Goal: Find contact information: Find contact information

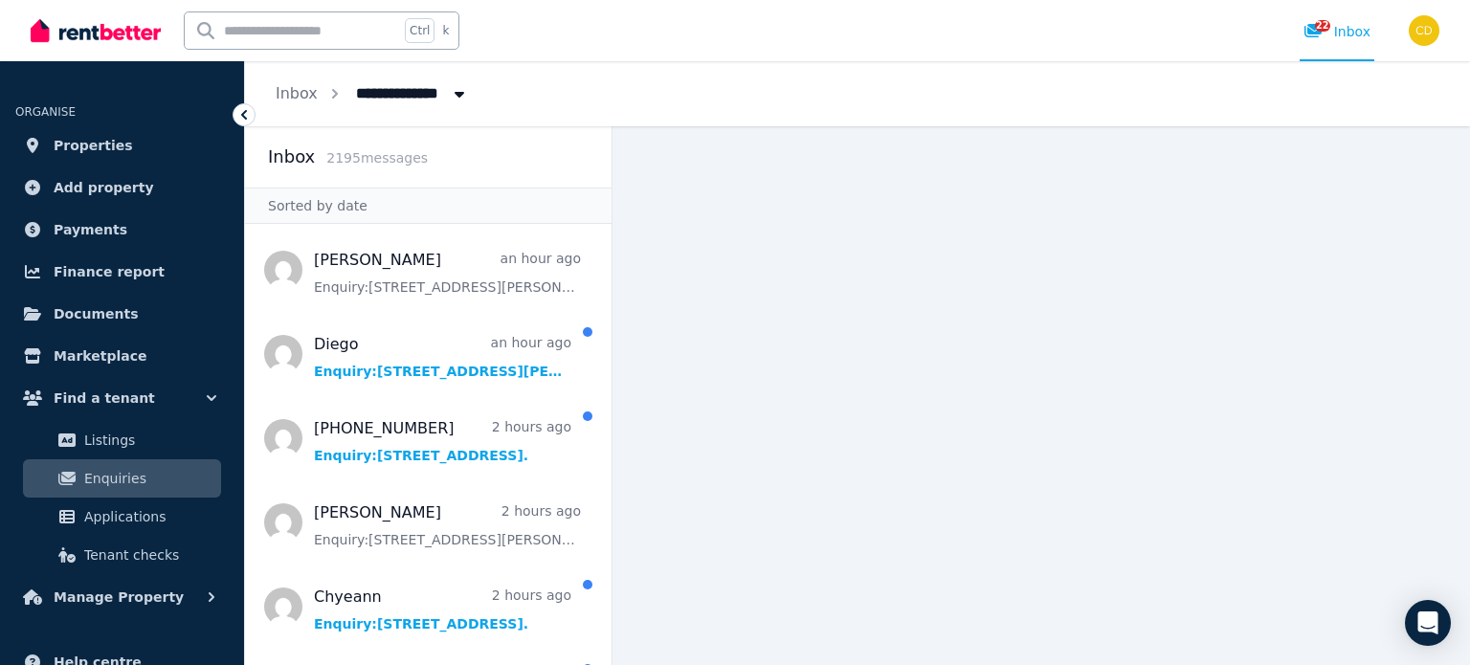
scroll to position [96, 0]
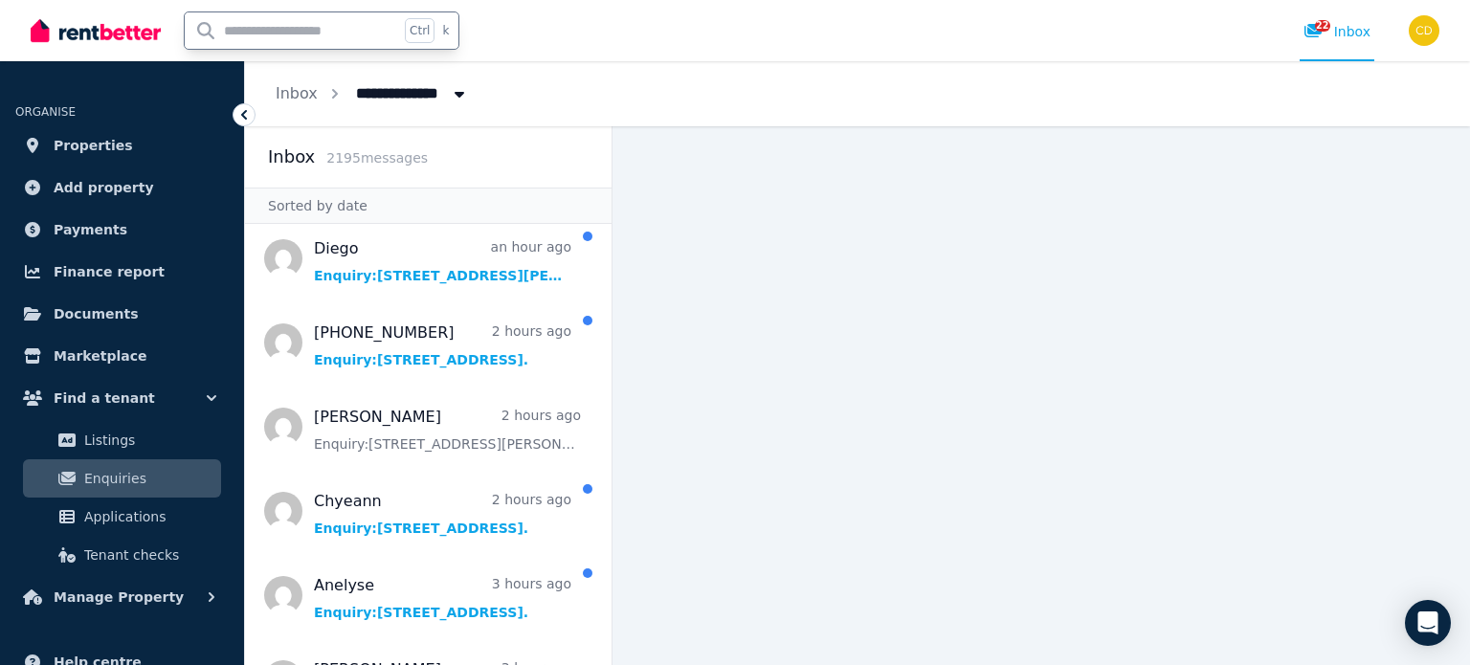
drag, startPoint x: 0, startPoint y: 0, endPoint x: 311, endPoint y: 31, distance: 312.6
click at [311, 31] on input "text" at bounding box center [292, 30] width 214 height 36
type input "*"
type input "**"
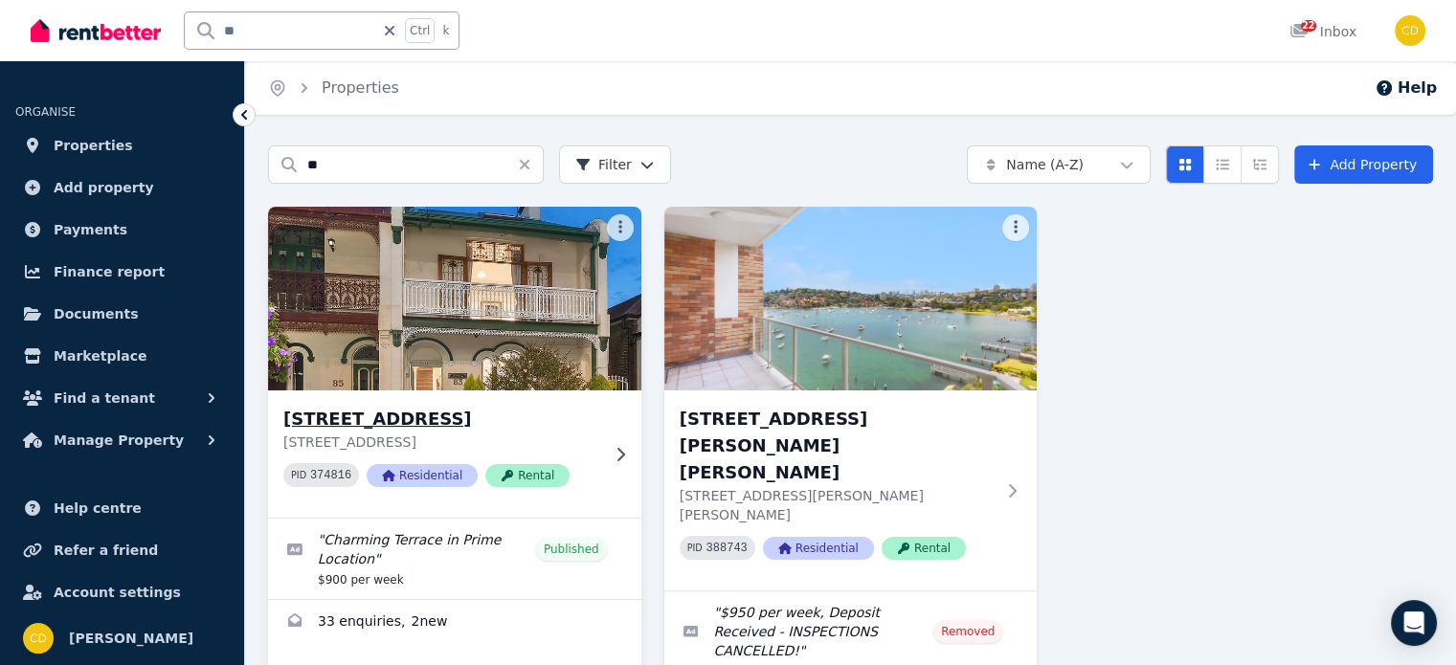
click at [406, 414] on h3 "83 Bay St, Rockdale" at bounding box center [441, 419] width 316 height 27
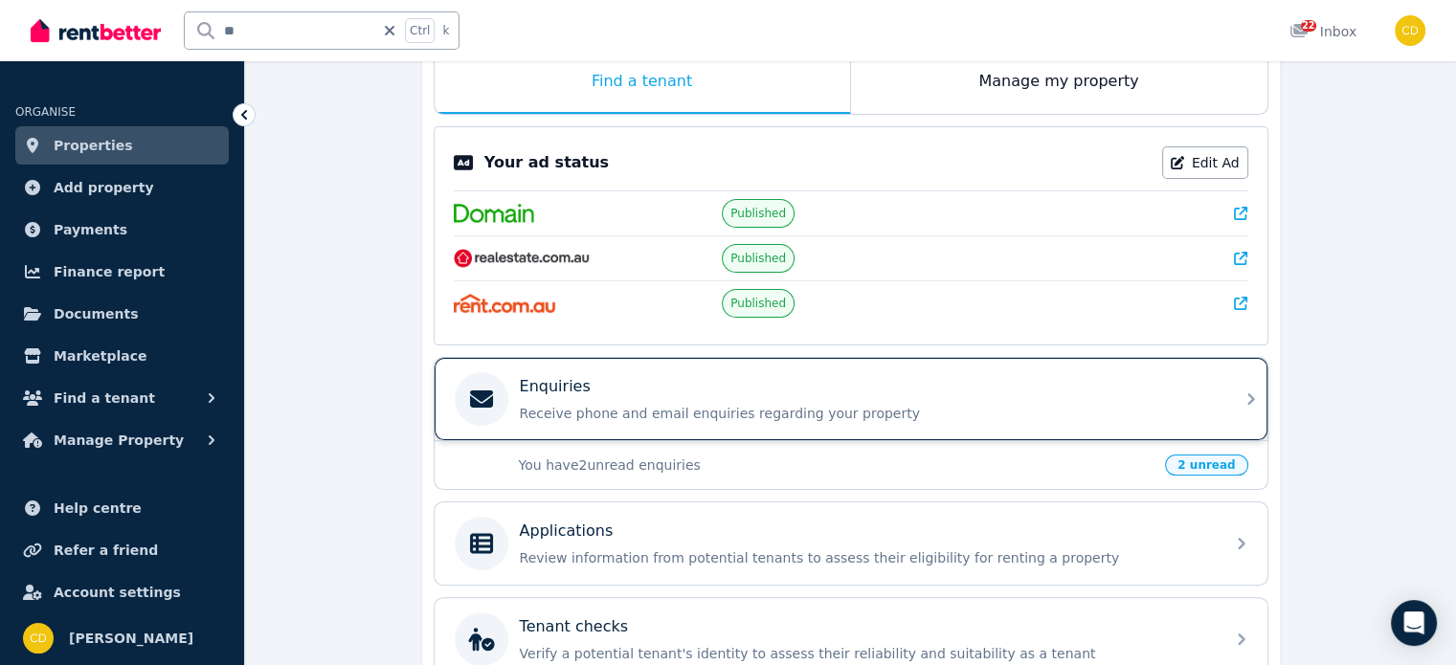
scroll to position [383, 0]
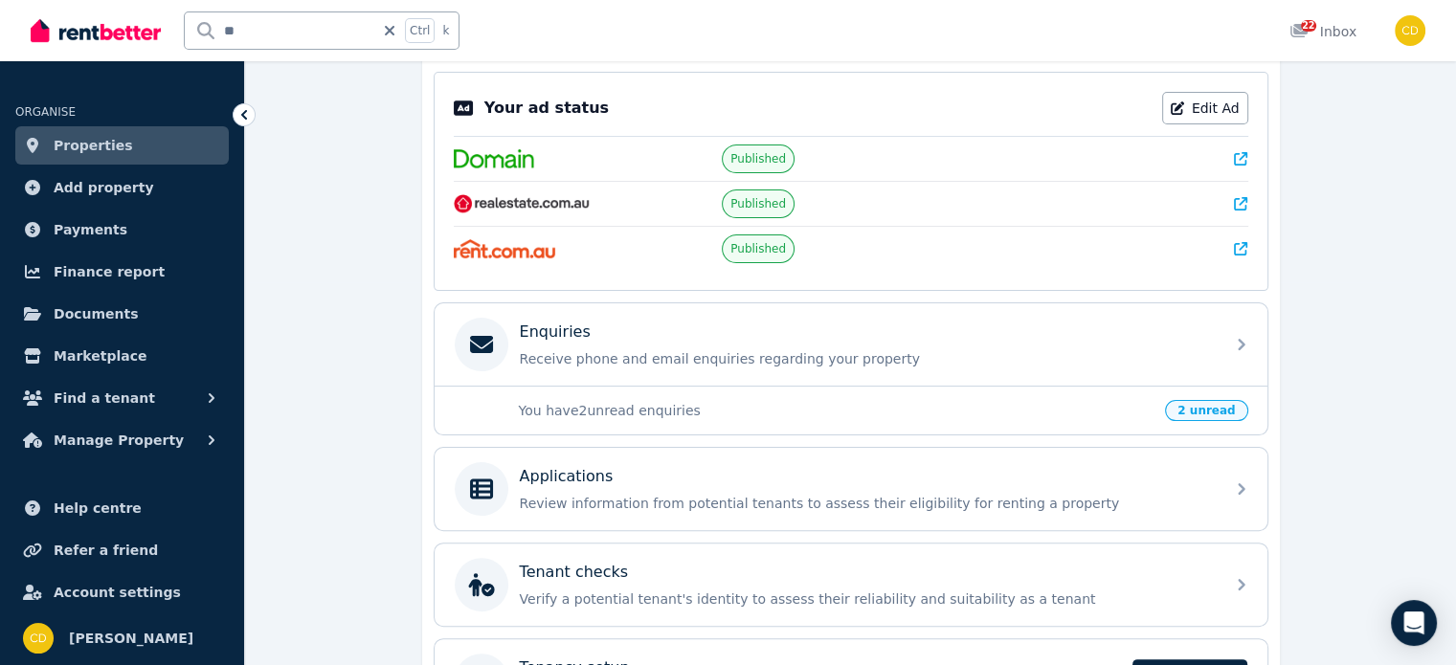
click at [1242, 156] on icon at bounding box center [1240, 158] width 13 height 13
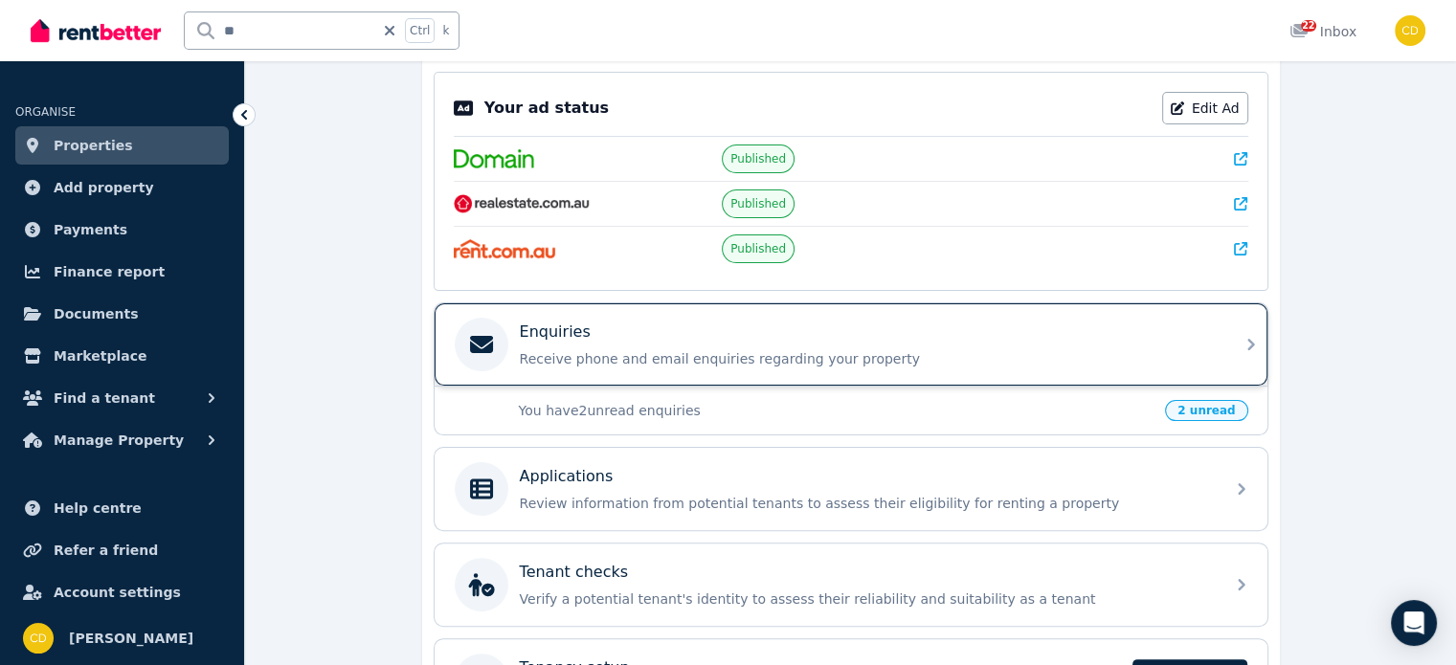
click at [621, 335] on div "Enquiries" at bounding box center [866, 332] width 693 height 23
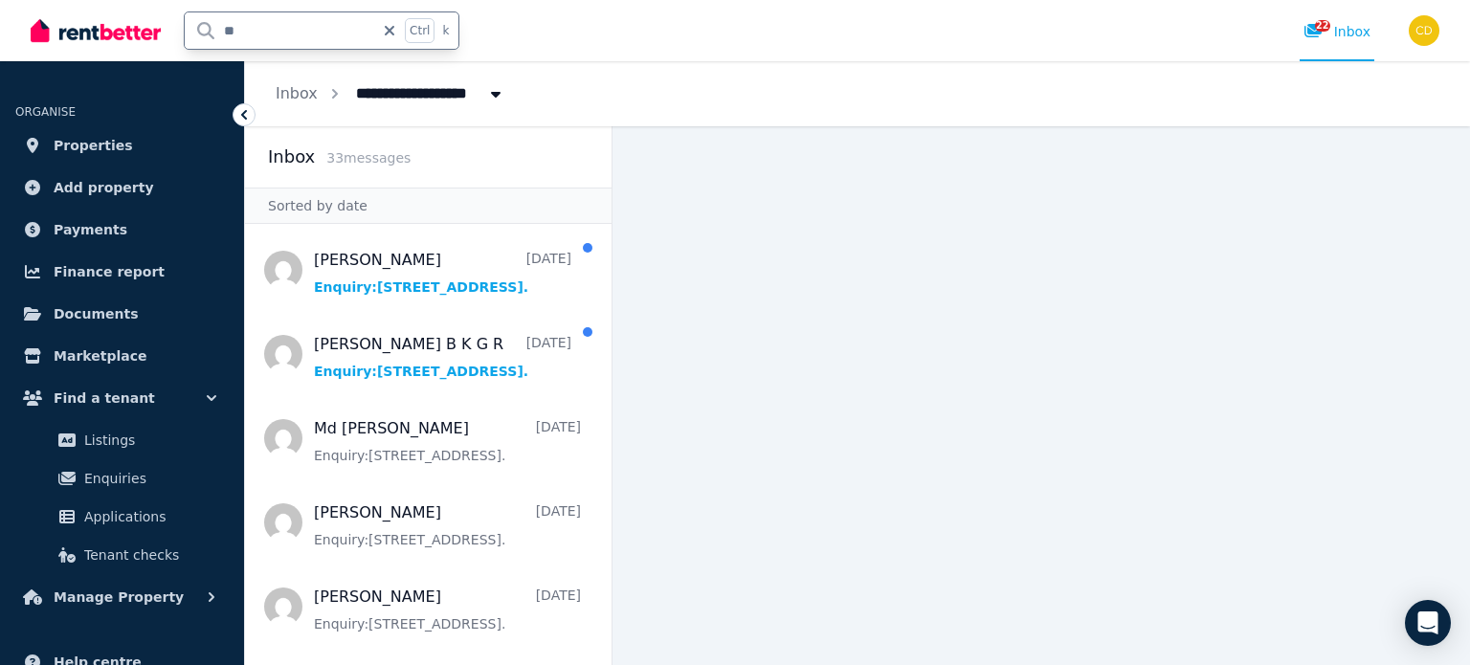
click at [325, 41] on input "**" at bounding box center [280, 30] width 190 height 36
click at [552, 64] on div "**********" at bounding box center [857, 93] width 1225 height 65
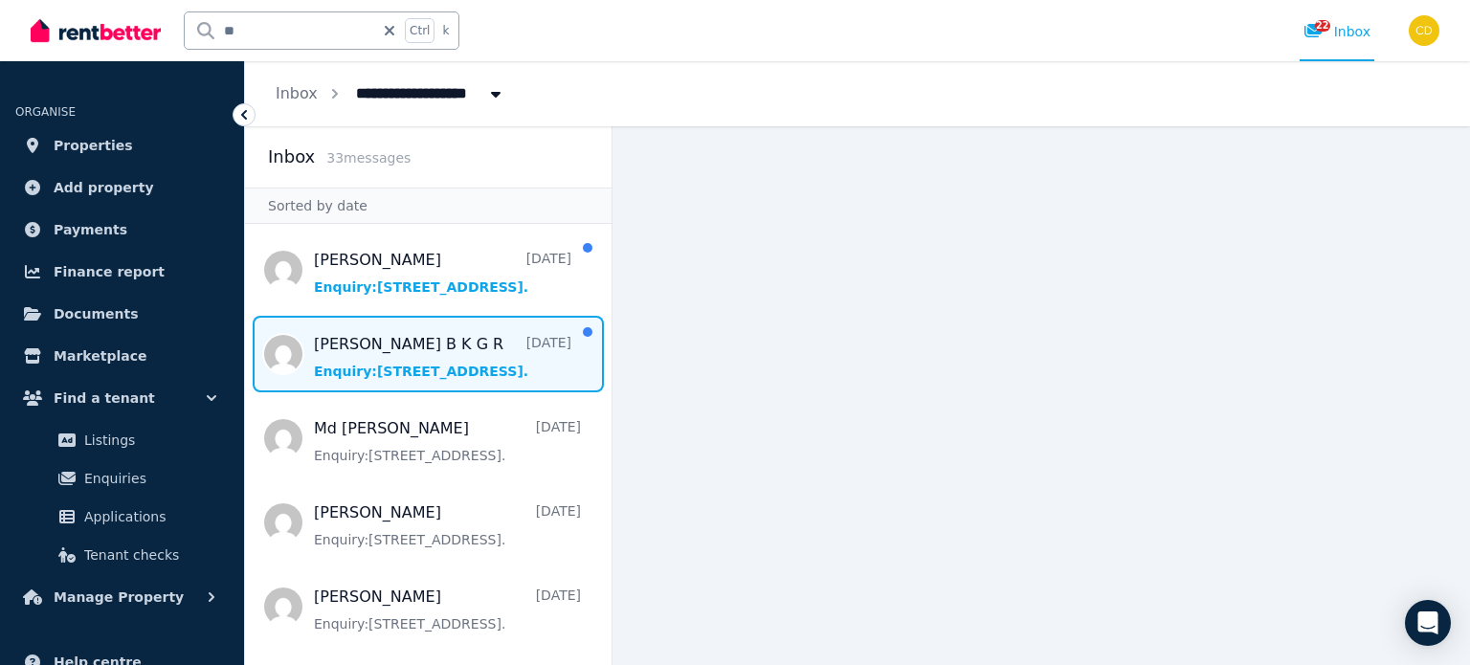
click at [427, 355] on span "Message list" at bounding box center [428, 354] width 367 height 77
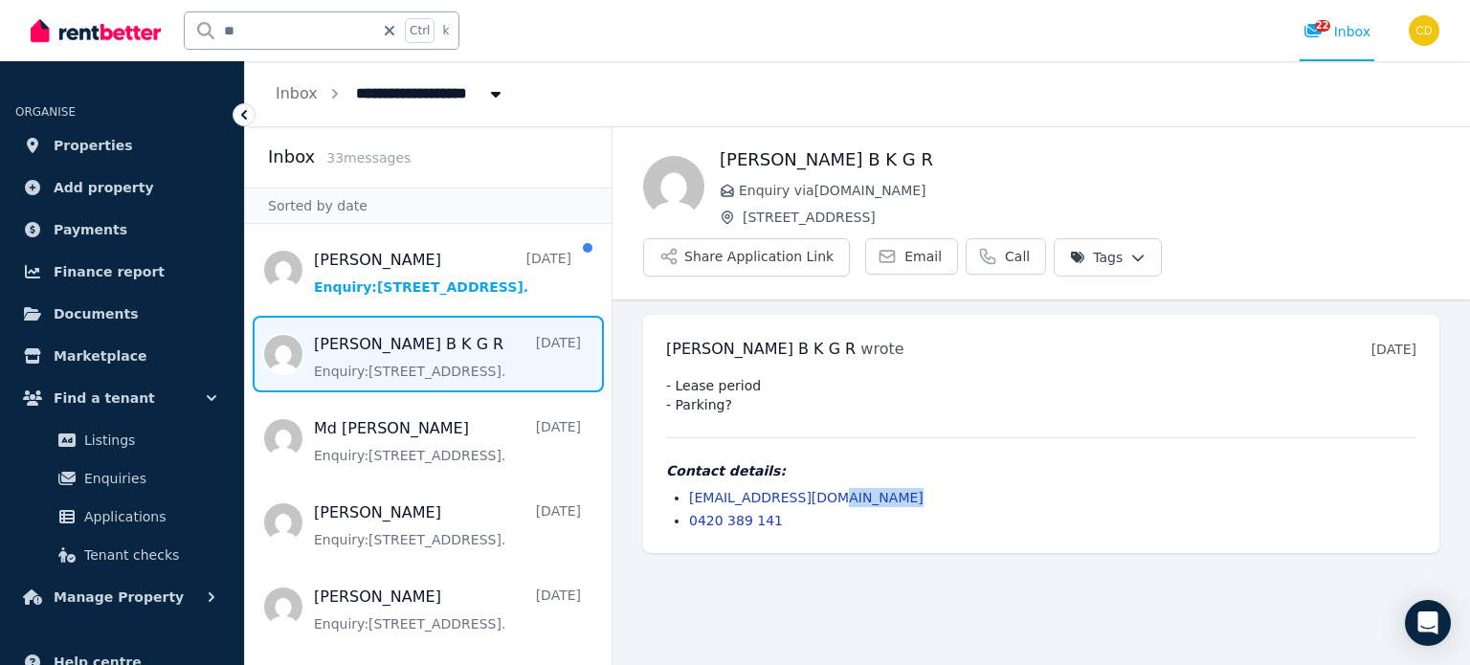
drag, startPoint x: 851, startPoint y: 449, endPoint x: 678, endPoint y: 458, distance: 173.5
click at [678, 488] on ul "punambk01@gmail.com 0420 389 141" at bounding box center [1041, 509] width 750 height 42
click at [976, 511] on li "0420 389 141" at bounding box center [1052, 520] width 727 height 19
drag, startPoint x: 841, startPoint y: 447, endPoint x: 680, endPoint y: 452, distance: 161.8
click at [680, 488] on ul "punambk01@gmail.com 0420 389 141" at bounding box center [1041, 509] width 750 height 42
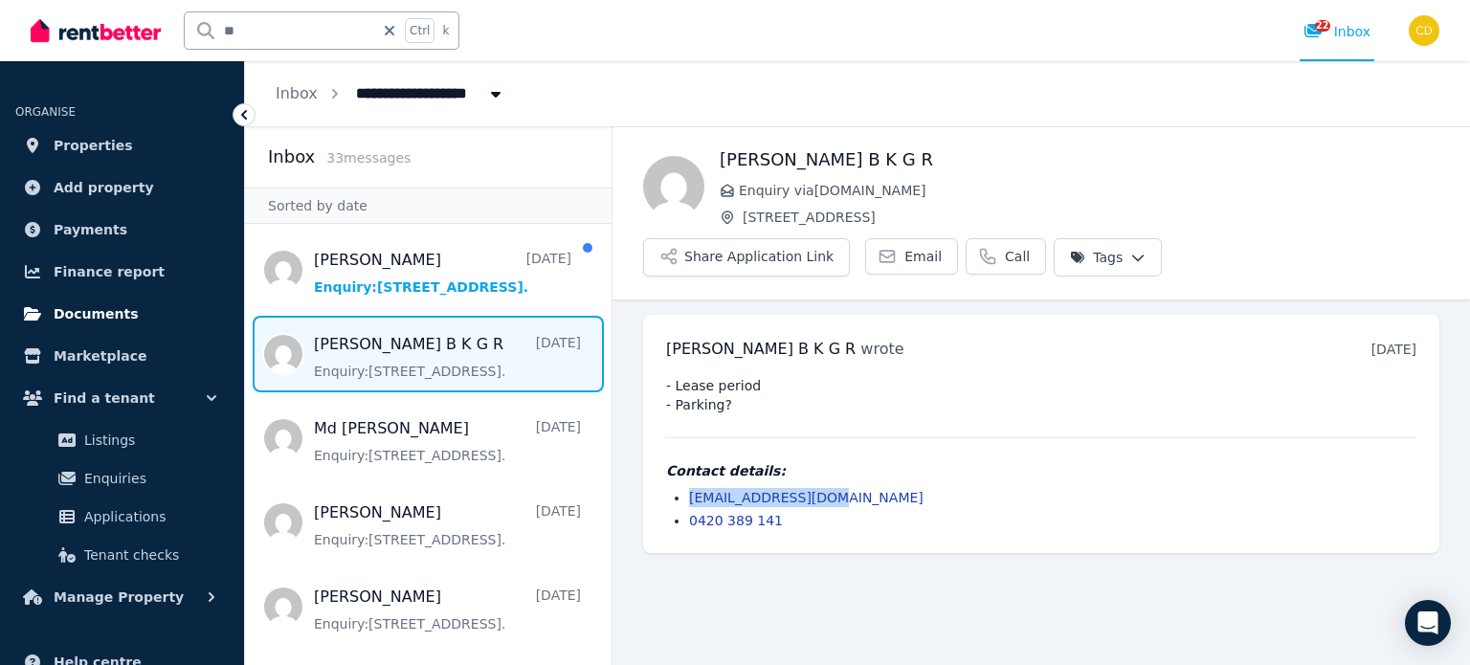
copy link "punambk01@gmail.com"
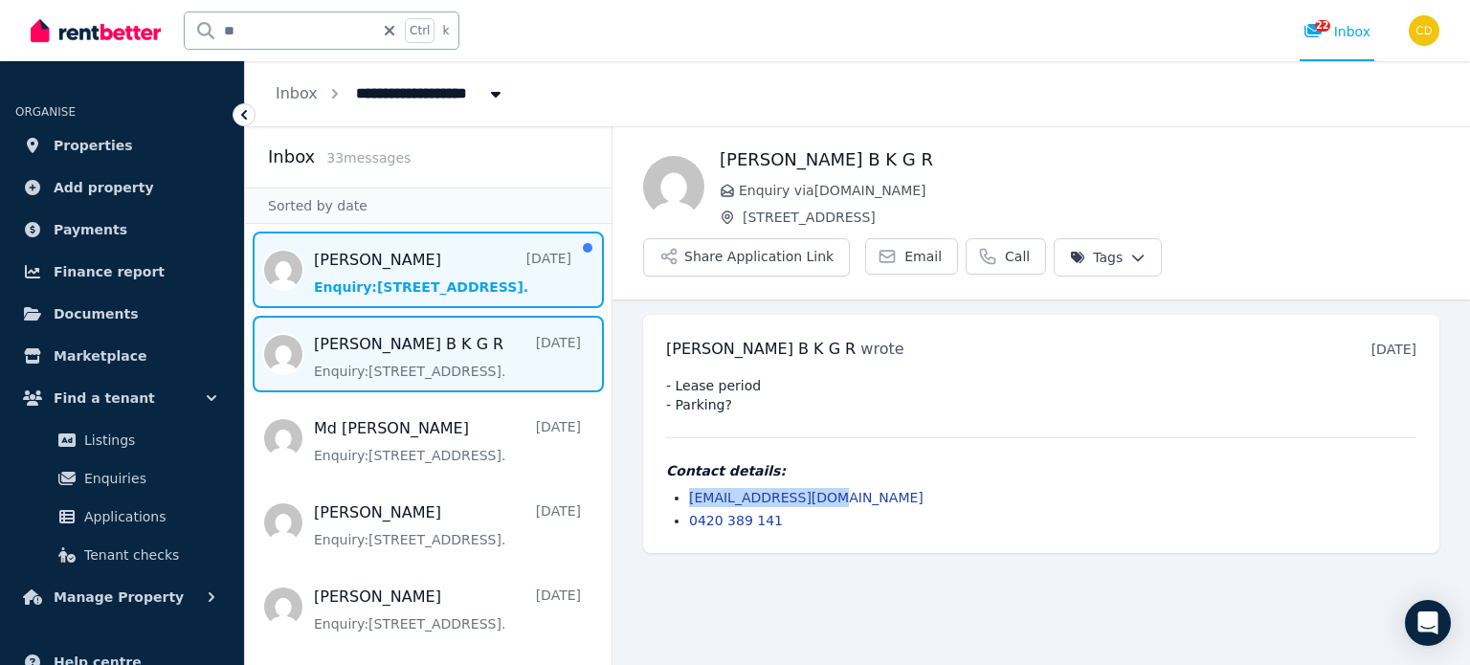
click at [421, 280] on span "Message list" at bounding box center [428, 270] width 367 height 77
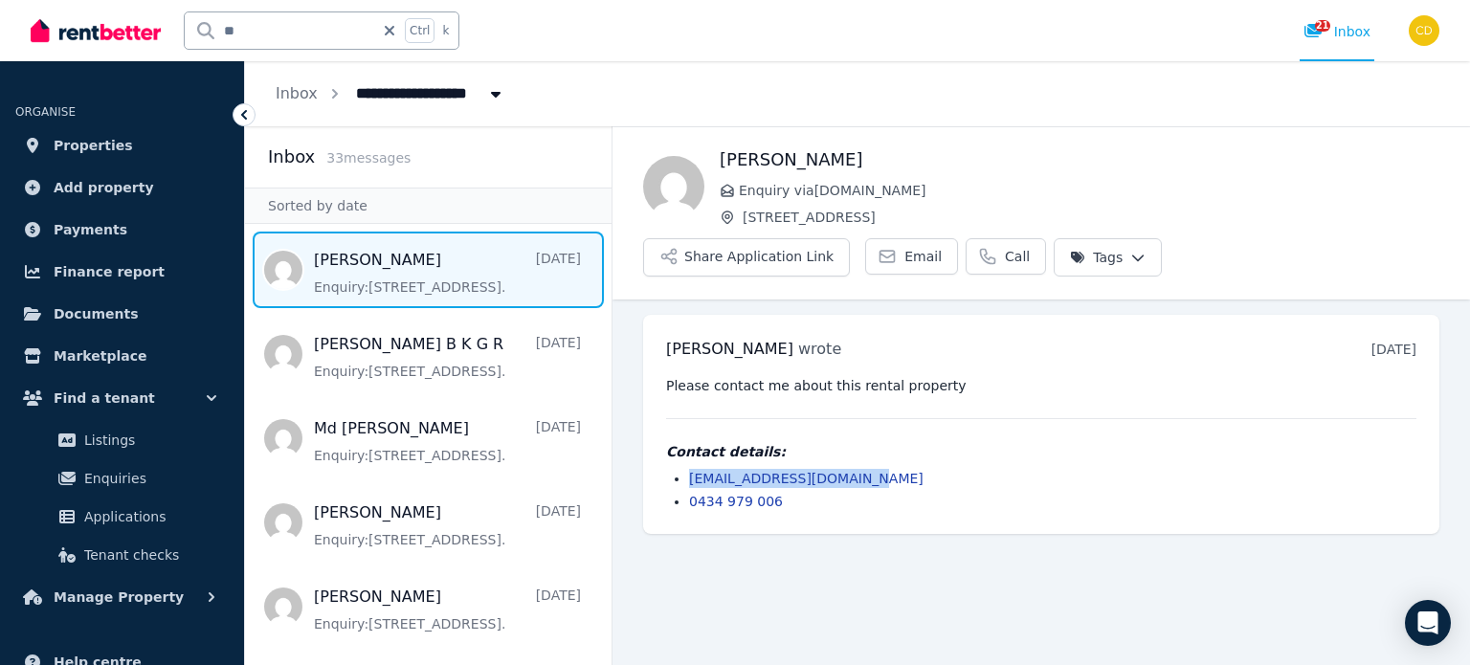
drag, startPoint x: 685, startPoint y: 424, endPoint x: 866, endPoint y: 424, distance: 180.9
click at [866, 469] on ul "tovillanueva12@gmail.com 0434 979 006" at bounding box center [1041, 490] width 750 height 42
copy link "tovillanueva12@gmail.com"
click at [374, 26] on input "**" at bounding box center [280, 30] width 190 height 36
click at [391, 29] on icon at bounding box center [389, 30] width 19 height 15
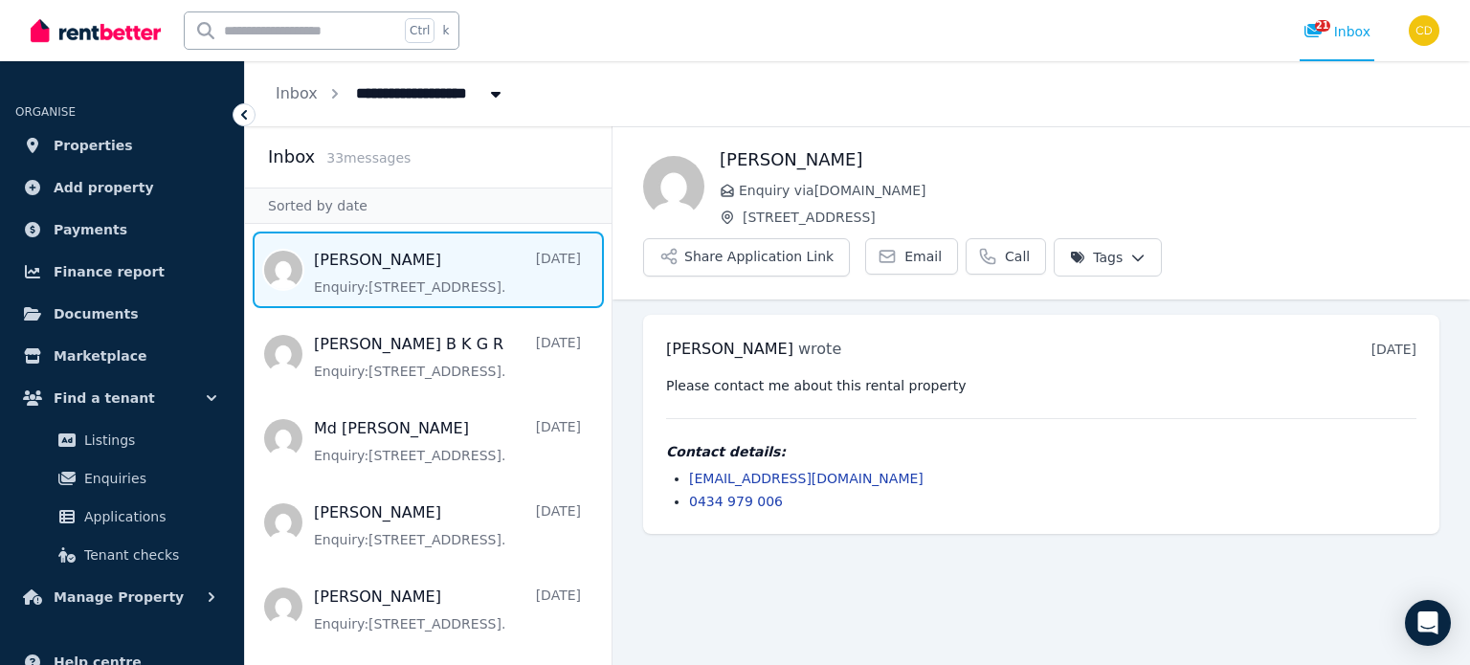
click at [379, 29] on input "text" at bounding box center [292, 30] width 214 height 36
type input "******"
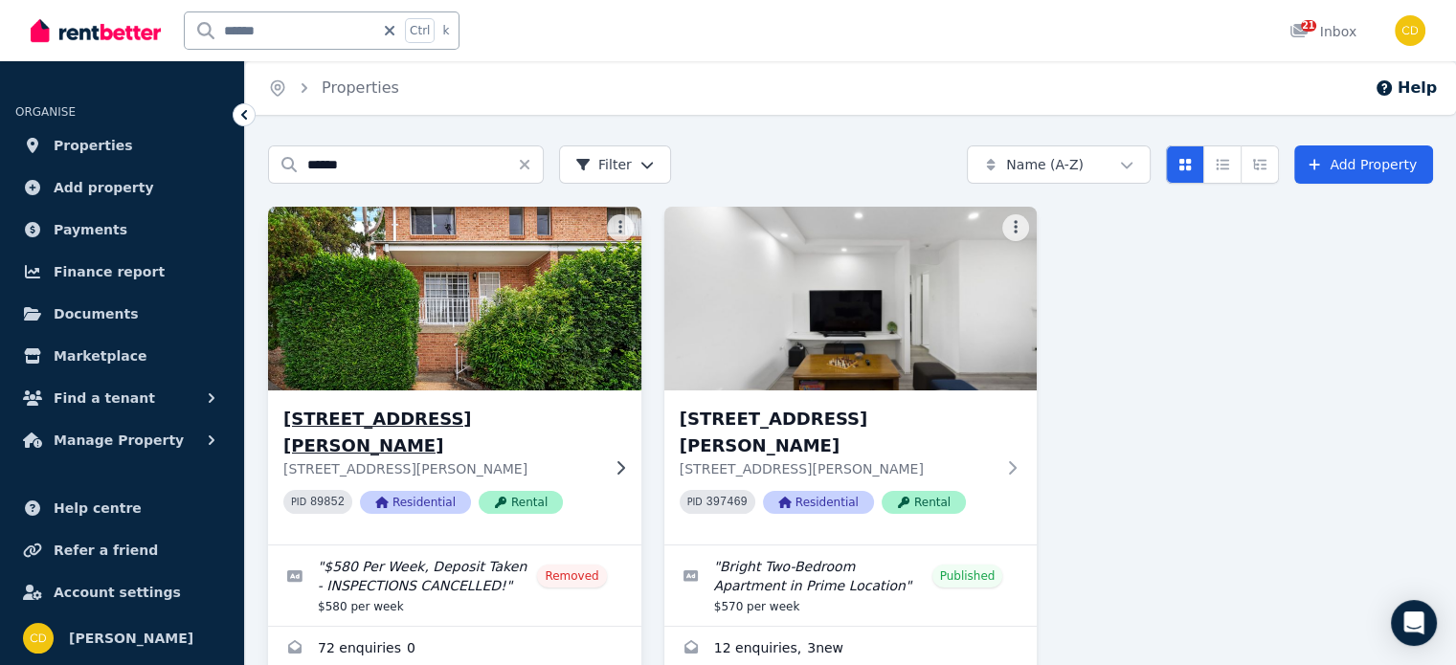
click at [485, 431] on h3 "1/45A Weston Street, Harris Park" at bounding box center [441, 433] width 316 height 54
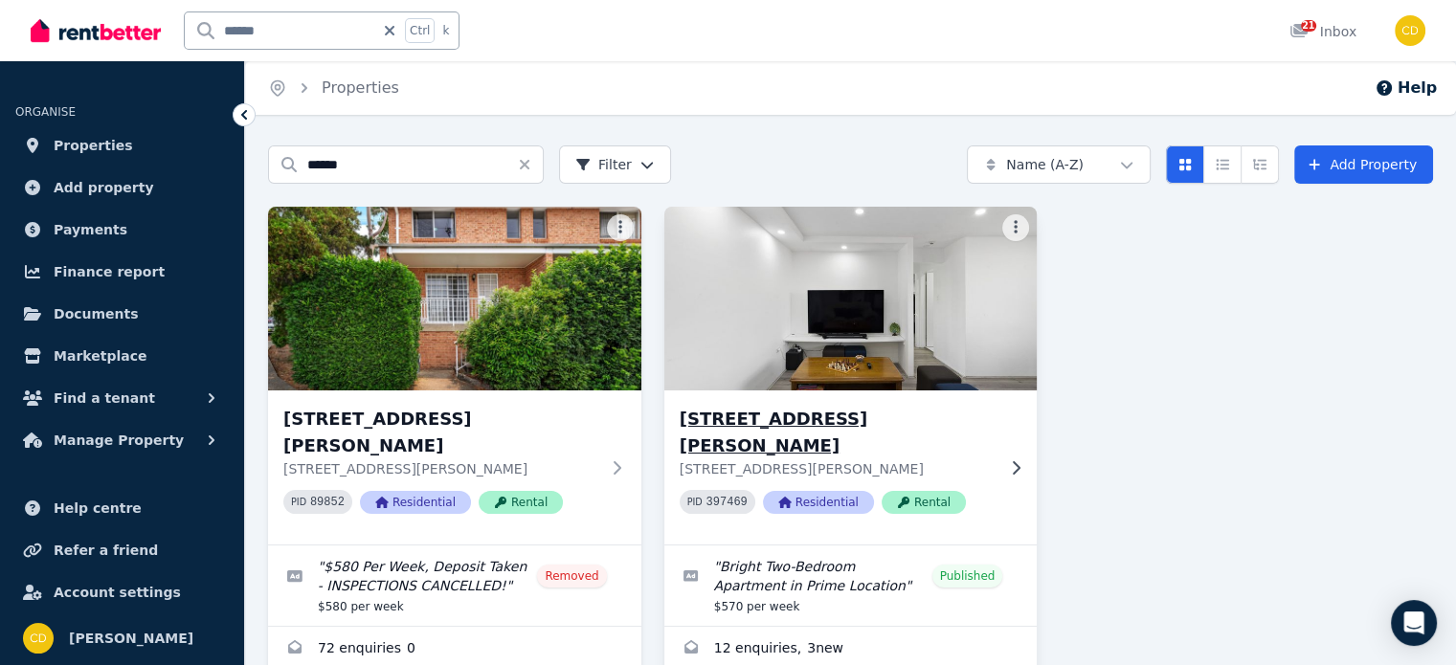
click at [757, 428] on h3 "[STREET_ADDRESS][PERSON_NAME]" at bounding box center [838, 433] width 316 height 54
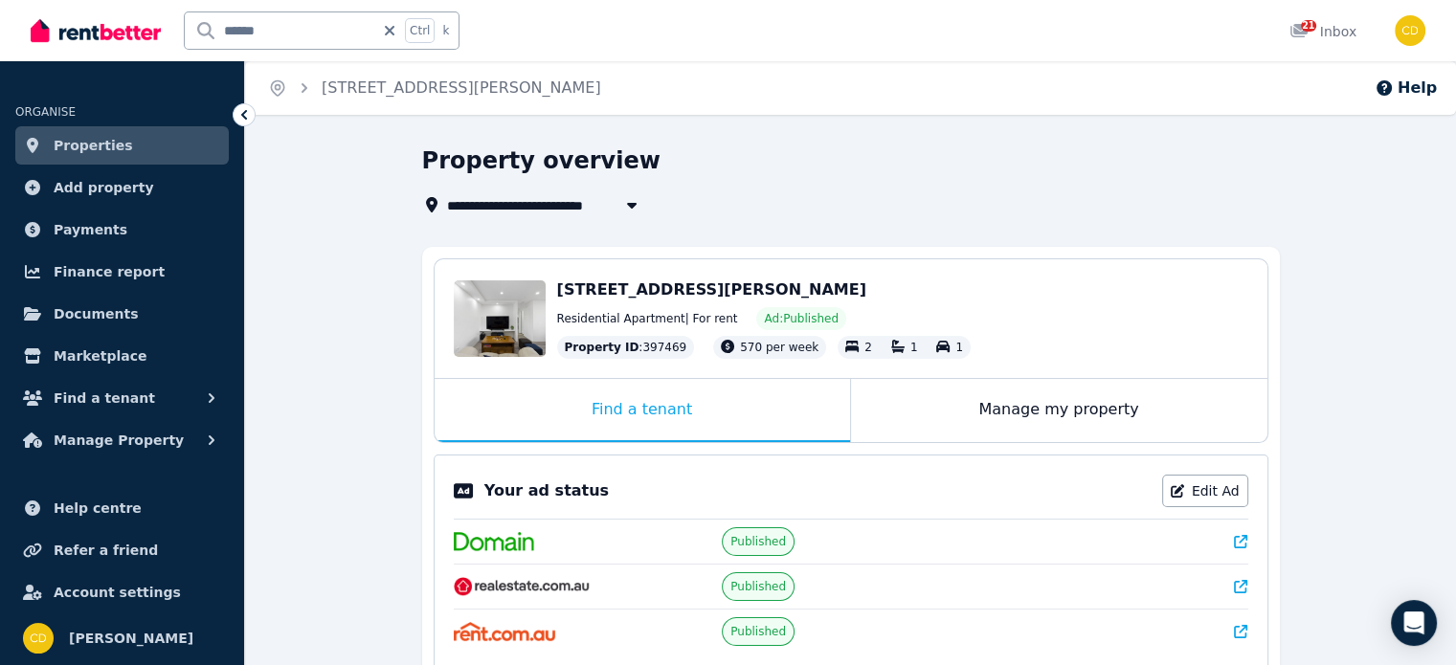
click at [1244, 536] on icon at bounding box center [1240, 541] width 13 height 13
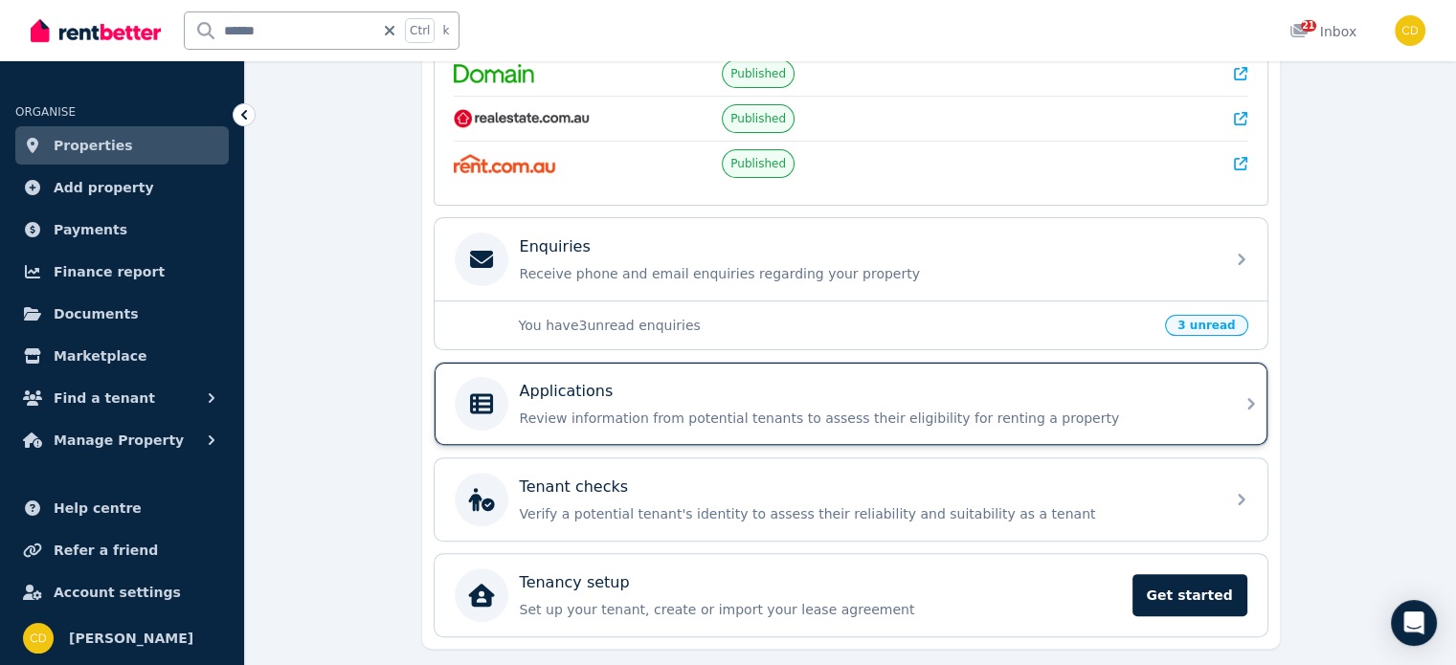
scroll to position [517, 0]
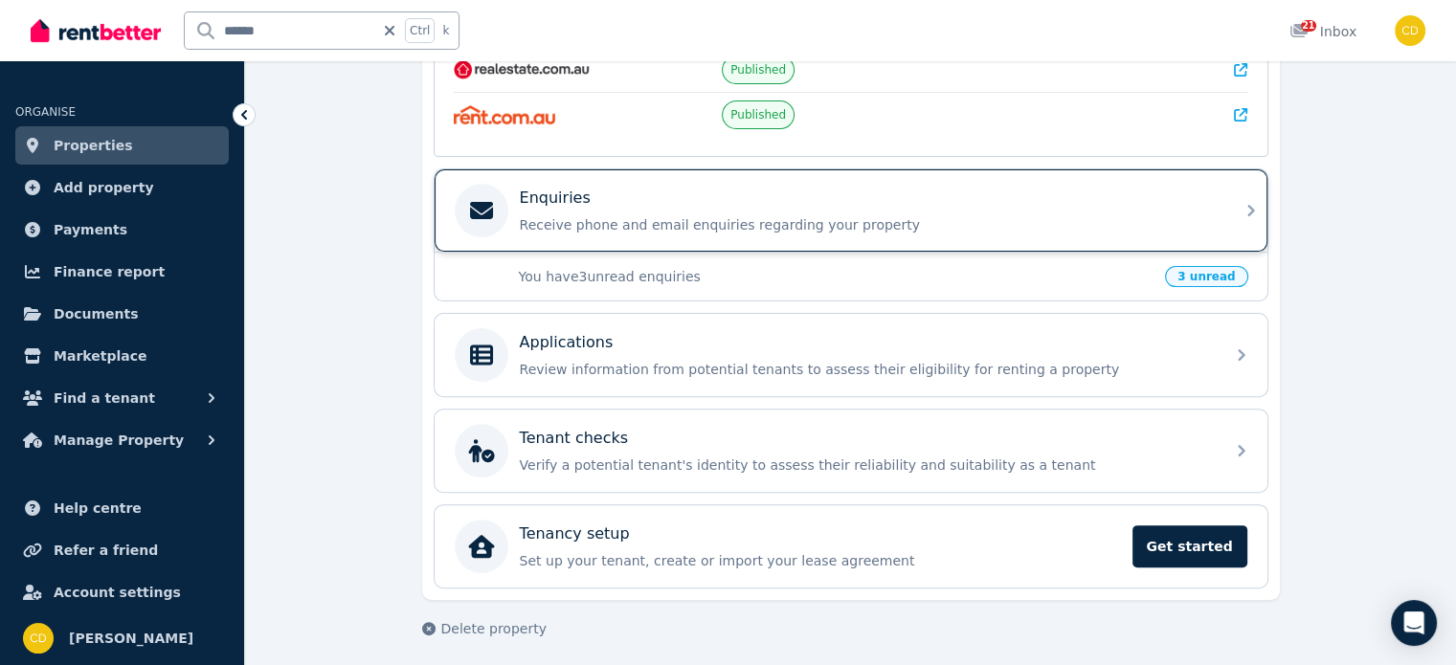
click at [725, 216] on p "Receive phone and email enquiries regarding your property" at bounding box center [866, 224] width 693 height 19
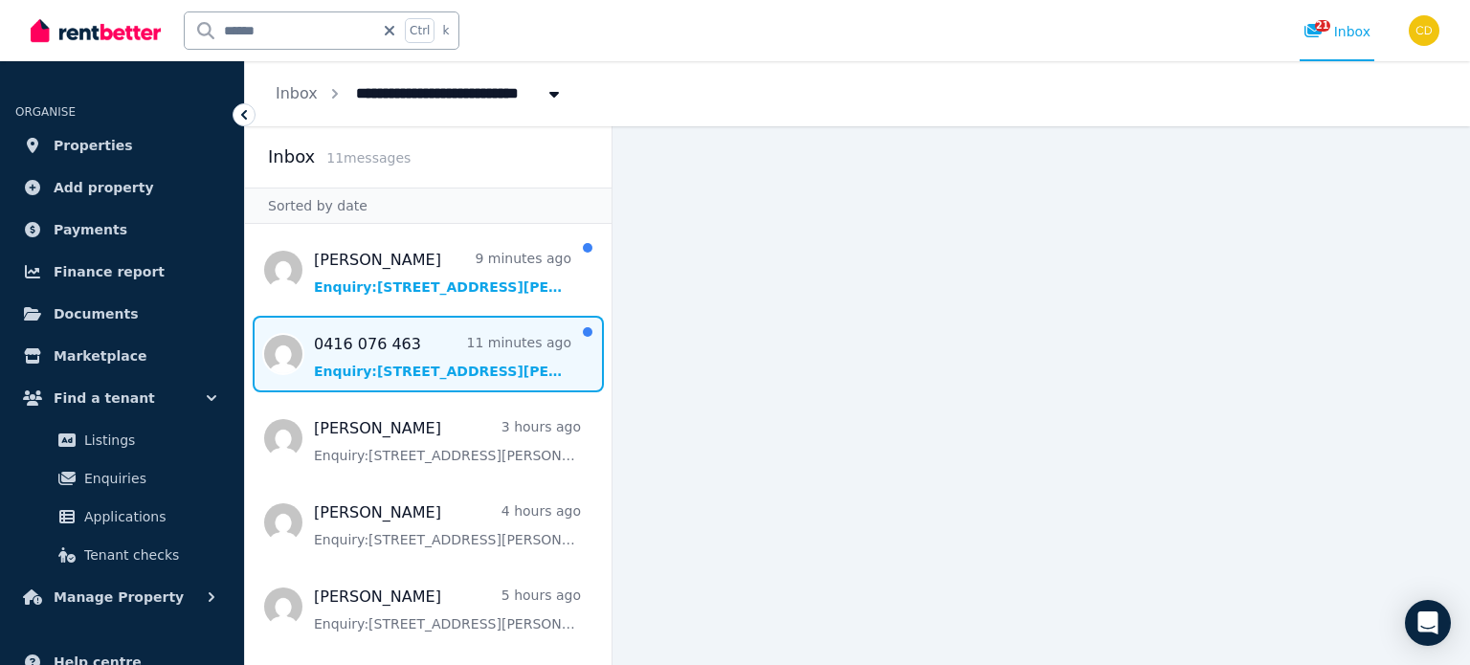
click at [425, 370] on span "Message list" at bounding box center [428, 354] width 367 height 77
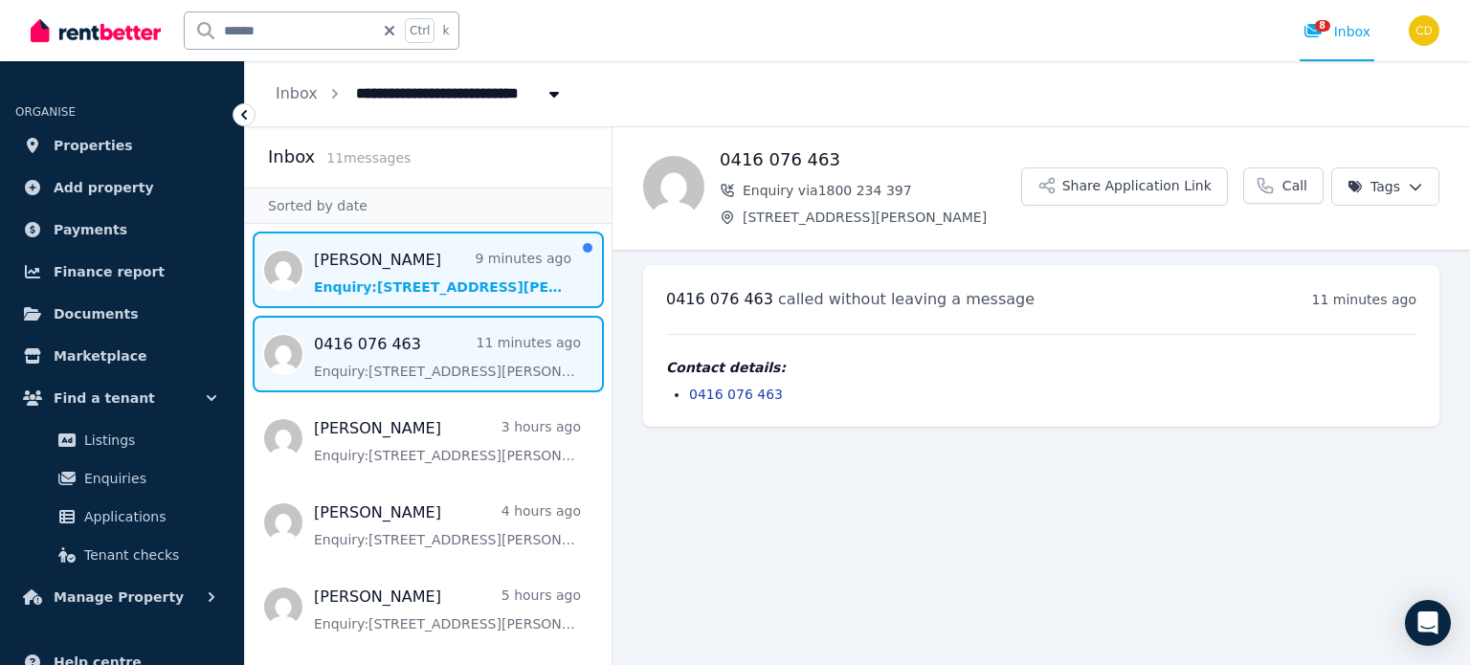
click at [423, 259] on span "Message list" at bounding box center [428, 270] width 367 height 77
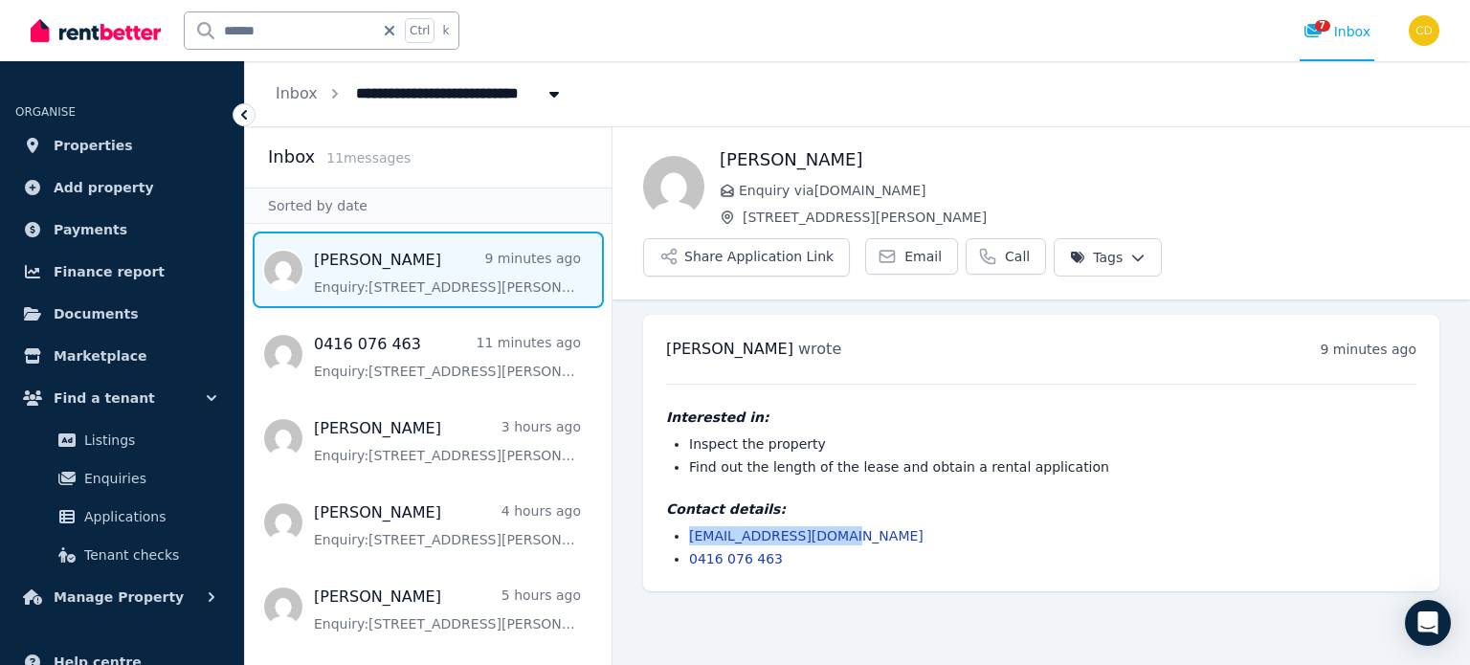
drag, startPoint x: 850, startPoint y: 485, endPoint x: 678, endPoint y: 483, distance: 172.3
click at [689, 526] on li "jsangram518@gmail.com" at bounding box center [1052, 535] width 727 height 19
copy link "jsangram518@gmail.com"
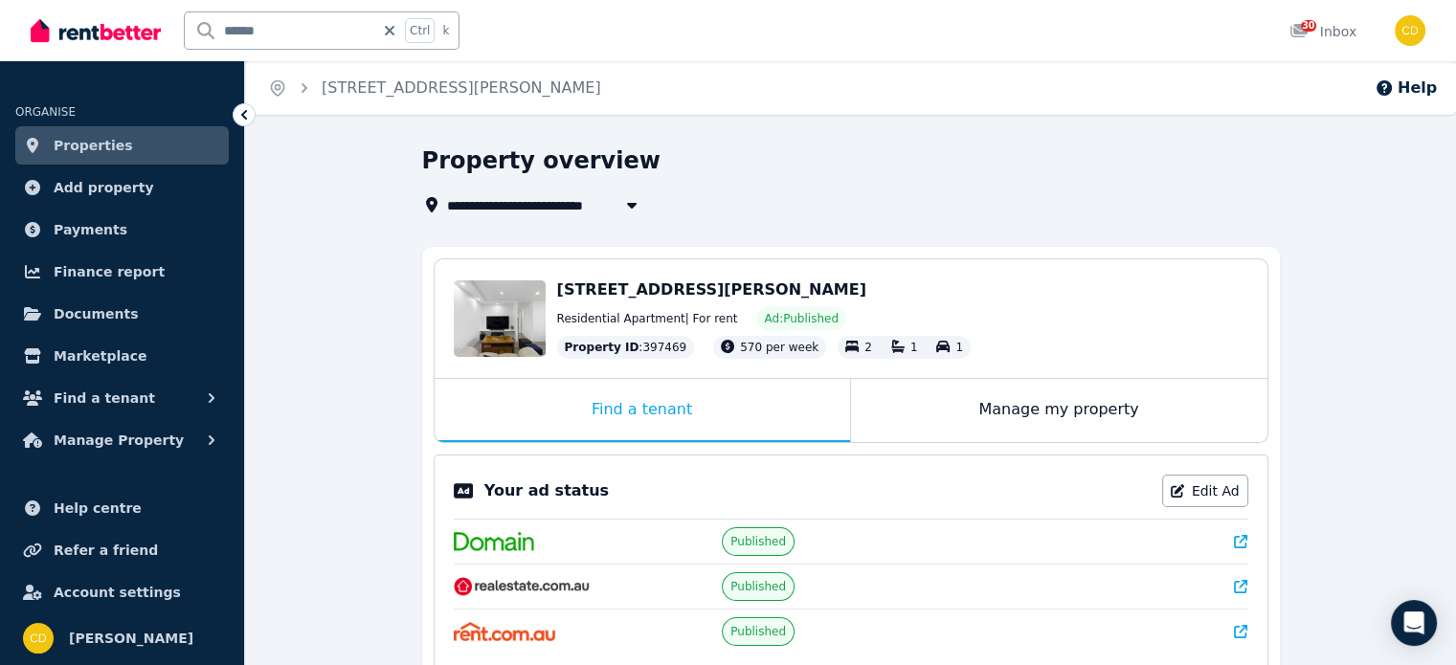
click at [325, 29] on input "******" at bounding box center [280, 30] width 190 height 36
type input "*******"
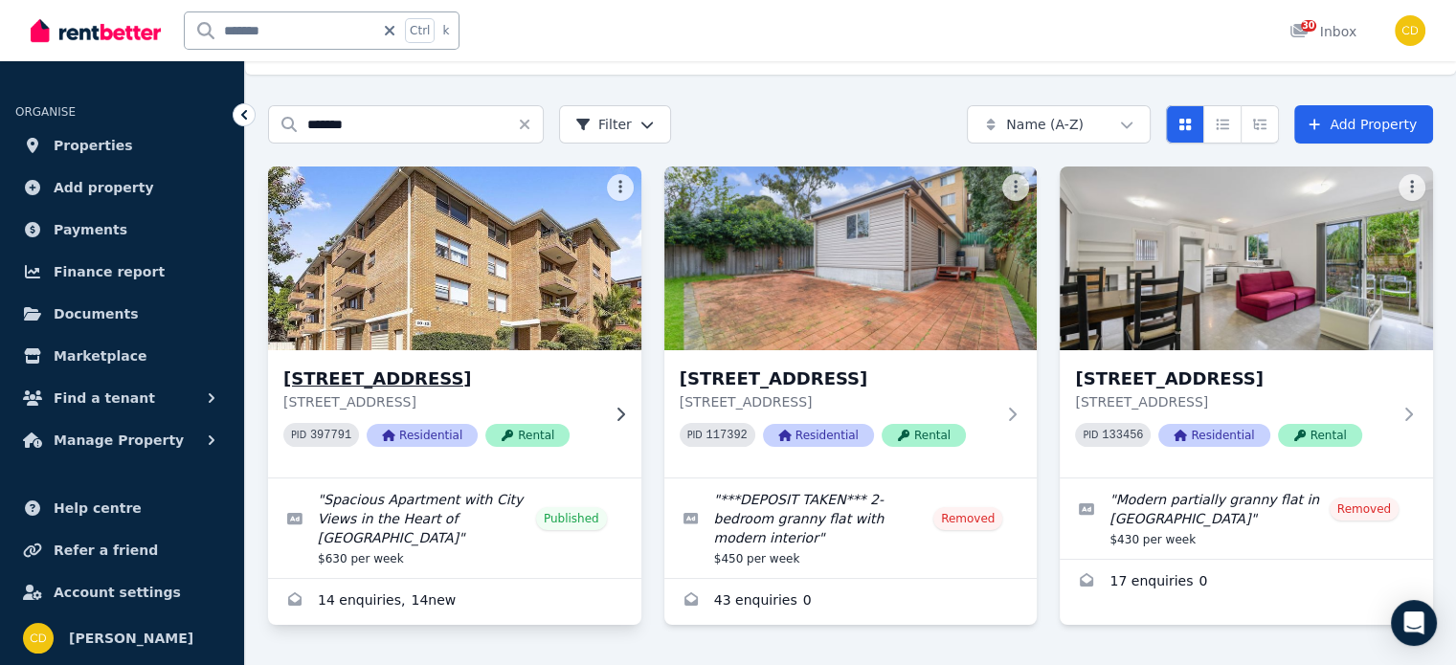
scroll to position [68, 0]
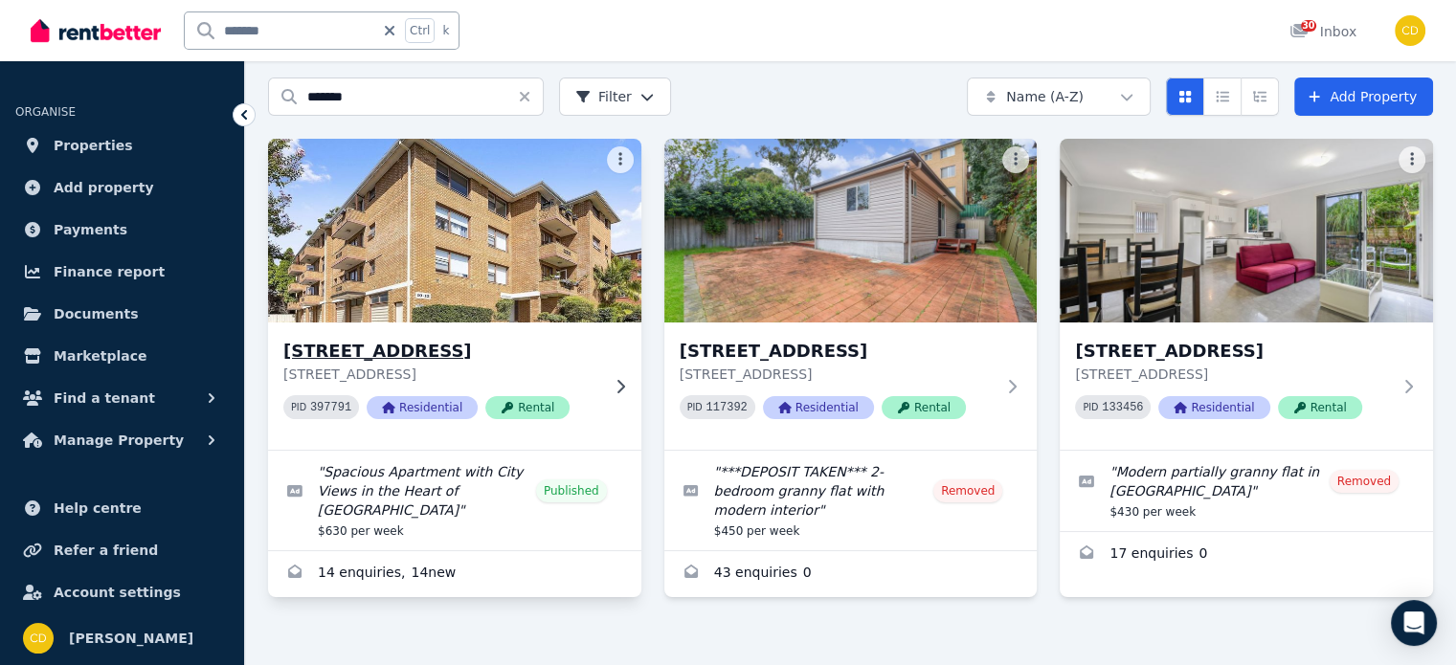
click at [459, 357] on h3 "[STREET_ADDRESS]" at bounding box center [441, 351] width 316 height 27
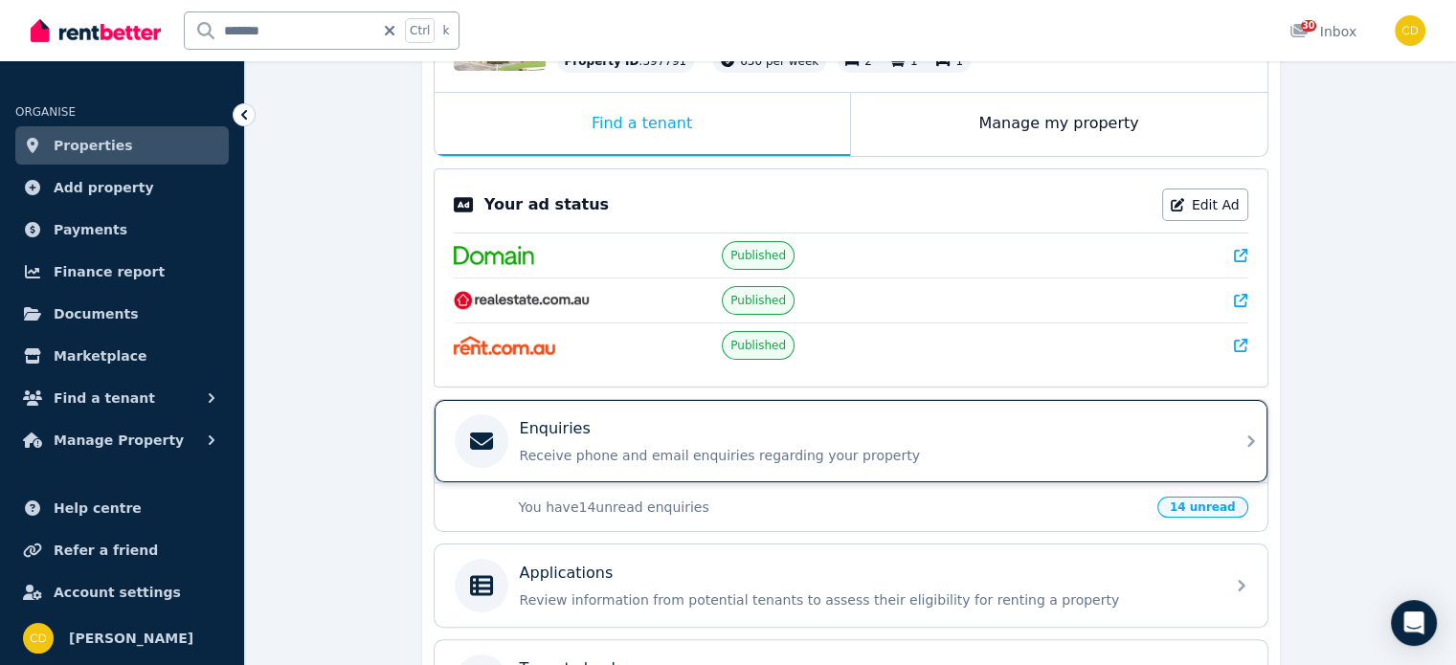
scroll to position [287, 0]
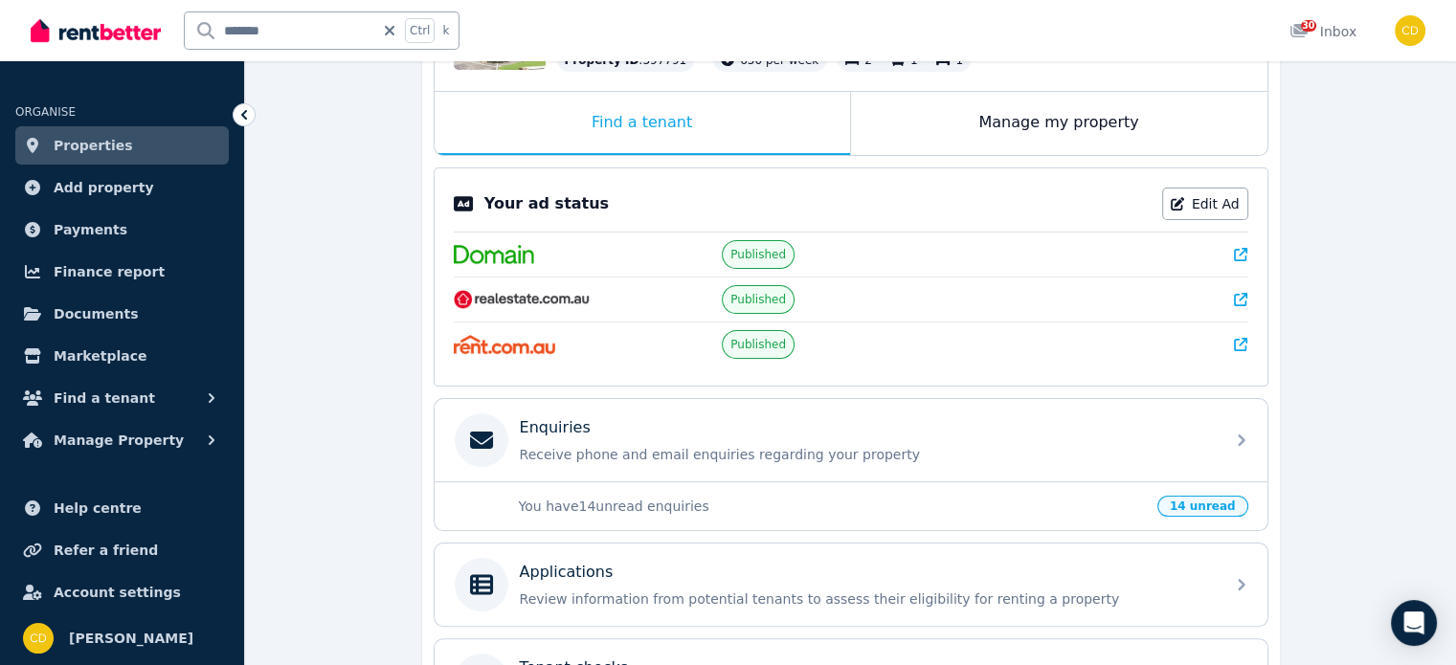
click at [1241, 253] on icon at bounding box center [1240, 254] width 13 height 13
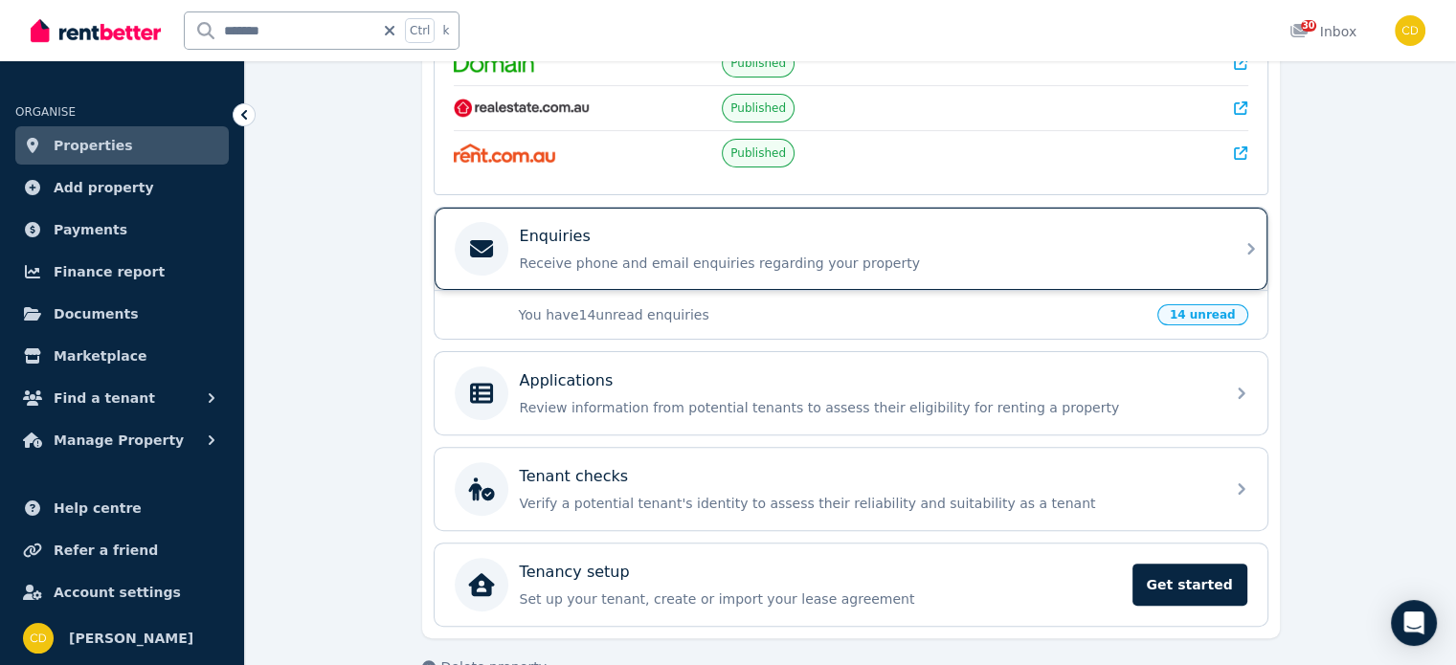
click at [1096, 254] on p "Receive phone and email enquiries regarding your property" at bounding box center [866, 263] width 693 height 19
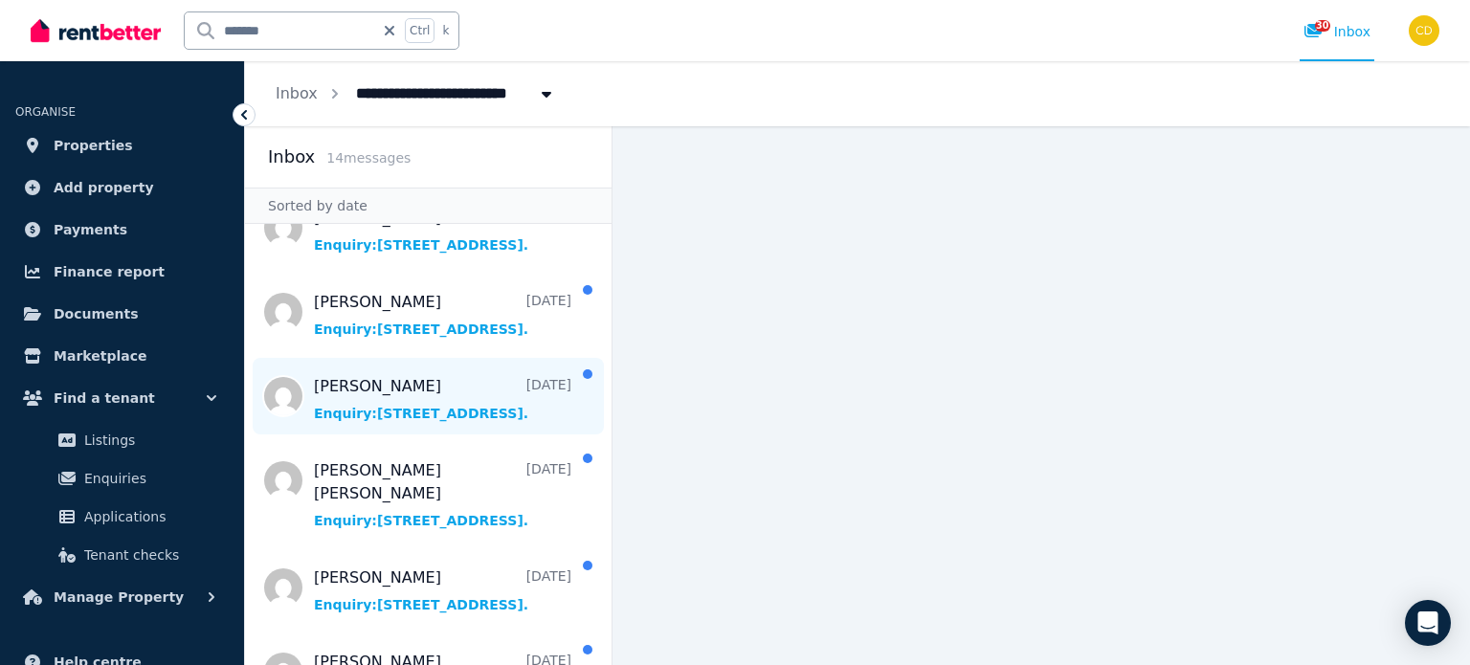
scroll to position [768, 0]
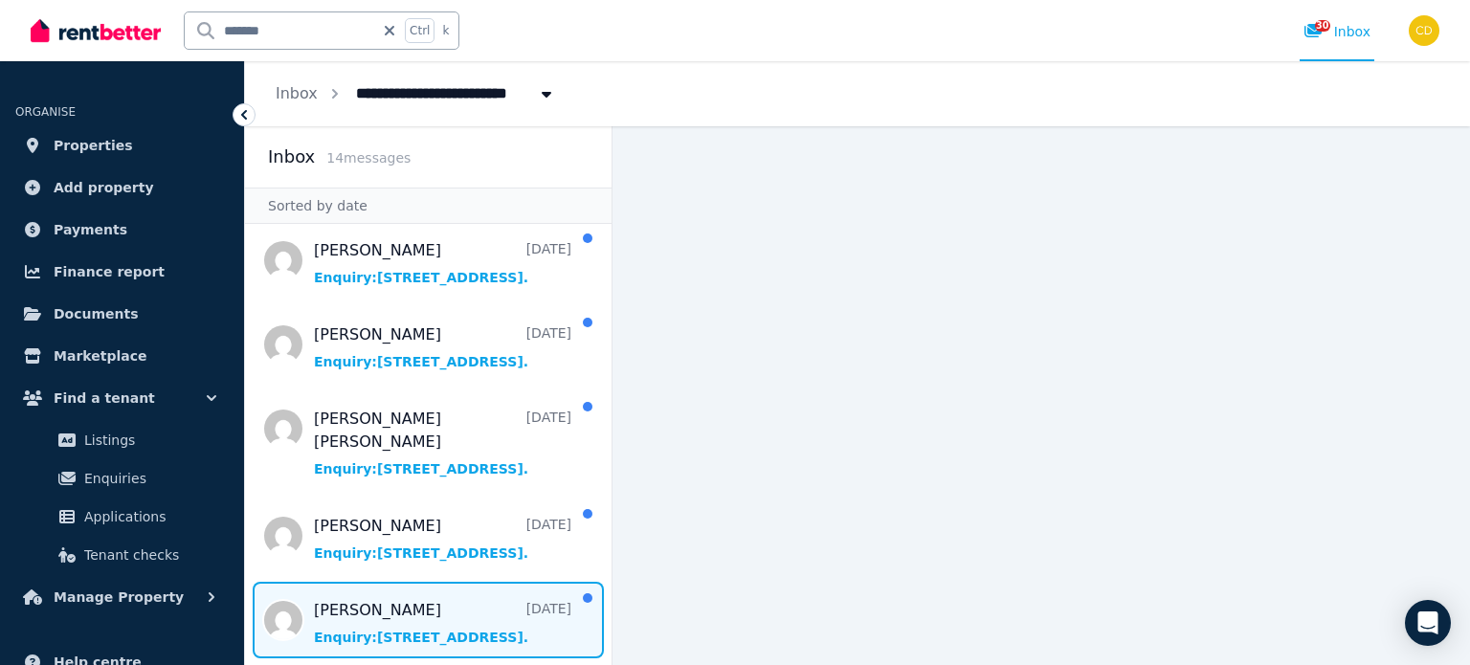
click at [455, 601] on span "Message list" at bounding box center [428, 620] width 367 height 77
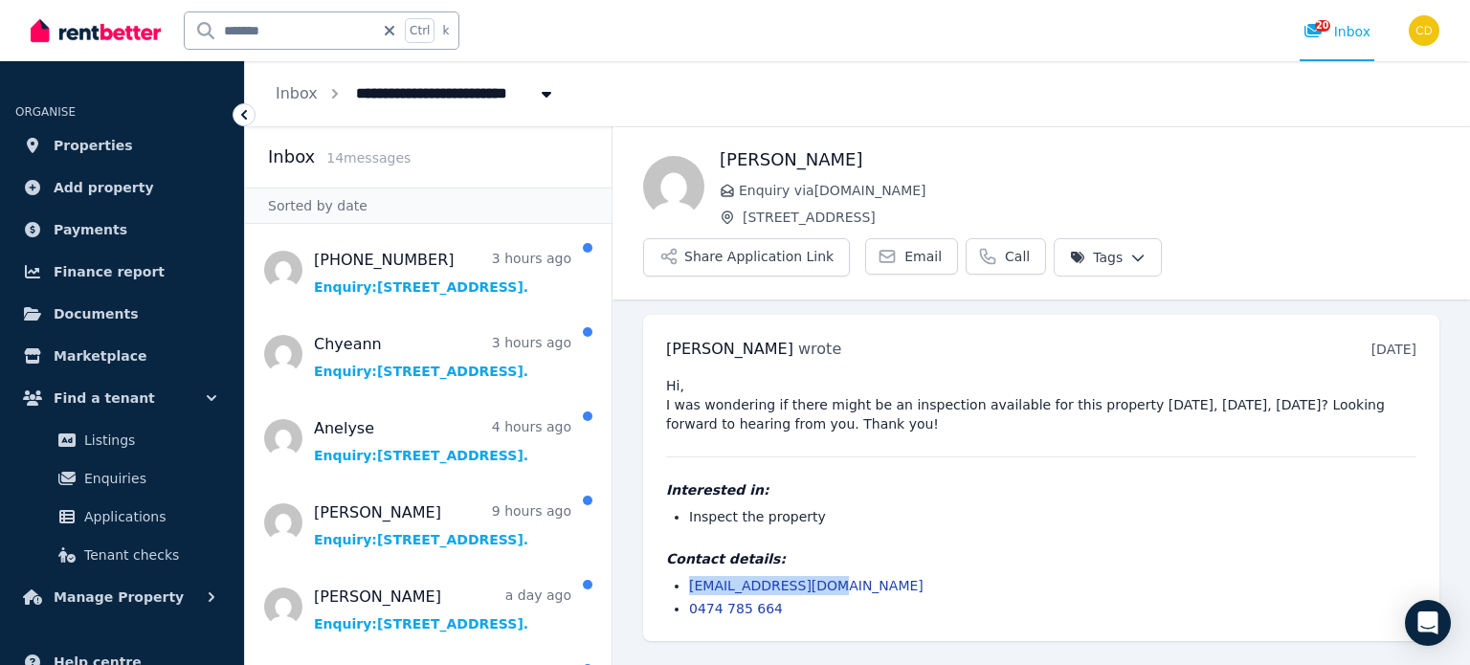
drag, startPoint x: 685, startPoint y: 538, endPoint x: 845, endPoint y: 542, distance: 159.9
click at [845, 576] on ul "[EMAIL_ADDRESS][DOMAIN_NAME] 0474 785 664" at bounding box center [1041, 597] width 750 height 42
copy link "[EMAIL_ADDRESS][DOMAIN_NAME]"
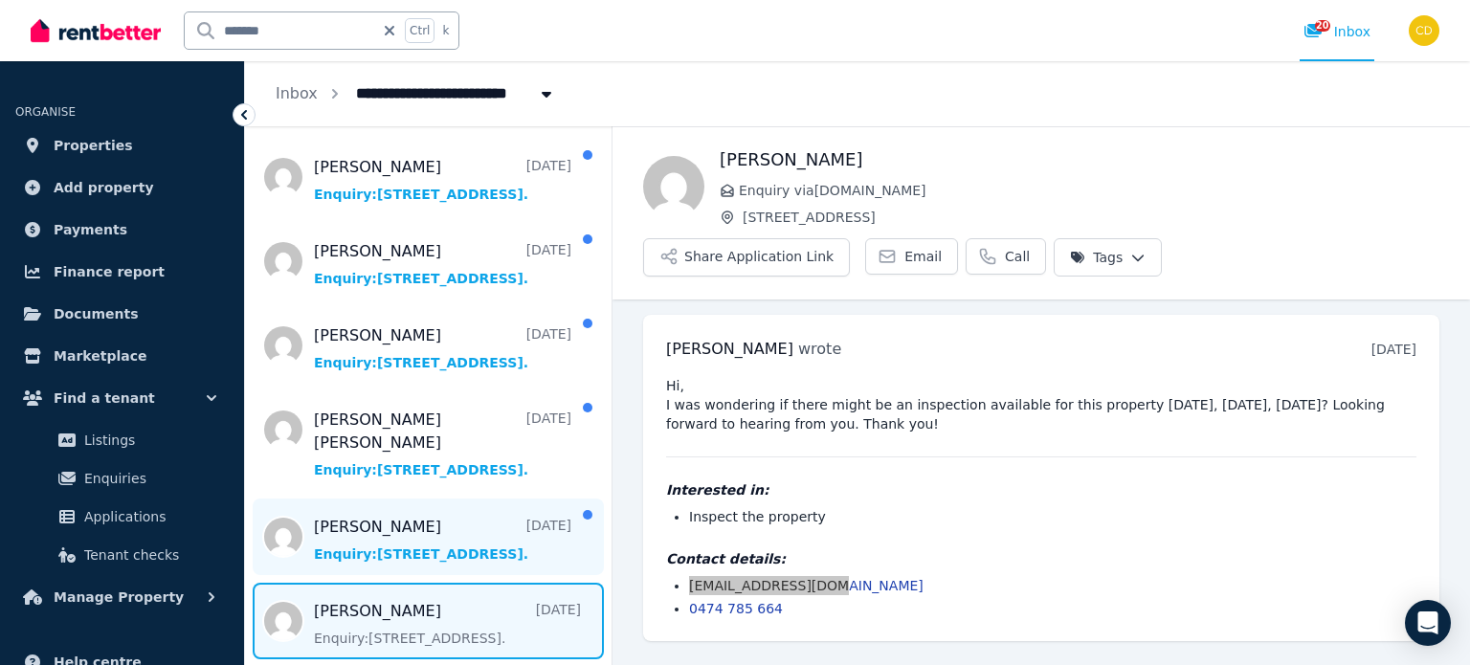
scroll to position [768, 0]
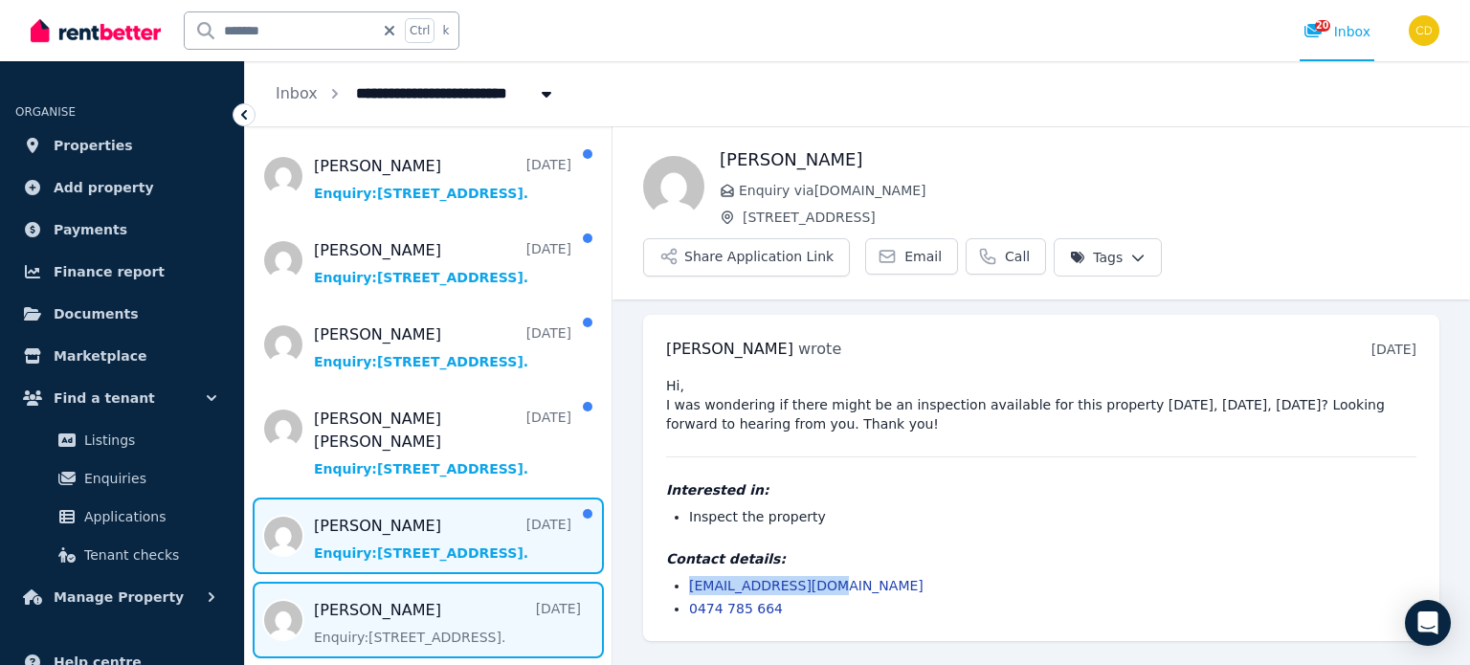
click at [463, 525] on span "Message list" at bounding box center [428, 536] width 367 height 77
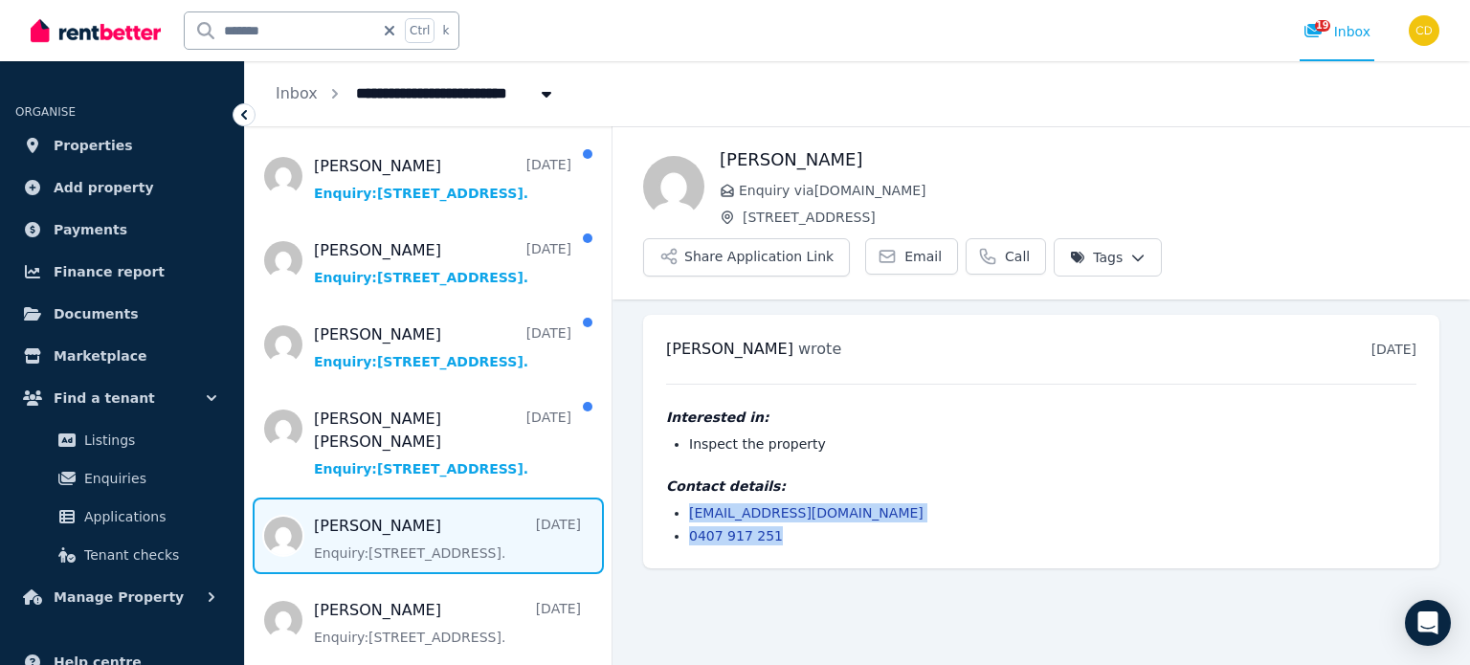
drag, startPoint x: 683, startPoint y: 465, endPoint x: 854, endPoint y: 481, distance: 171.1
click at [854, 503] on ul "[EMAIL_ADDRESS][DOMAIN_NAME] 0407 917 251" at bounding box center [1041, 524] width 750 height 42
drag, startPoint x: 924, startPoint y: 465, endPoint x: 733, endPoint y: 452, distance: 191.0
click at [923, 503] on li "[EMAIL_ADDRESS][DOMAIN_NAME]" at bounding box center [1052, 512] width 727 height 19
click at [708, 503] on li "[EMAIL_ADDRESS][DOMAIN_NAME]" at bounding box center [1052, 512] width 727 height 19
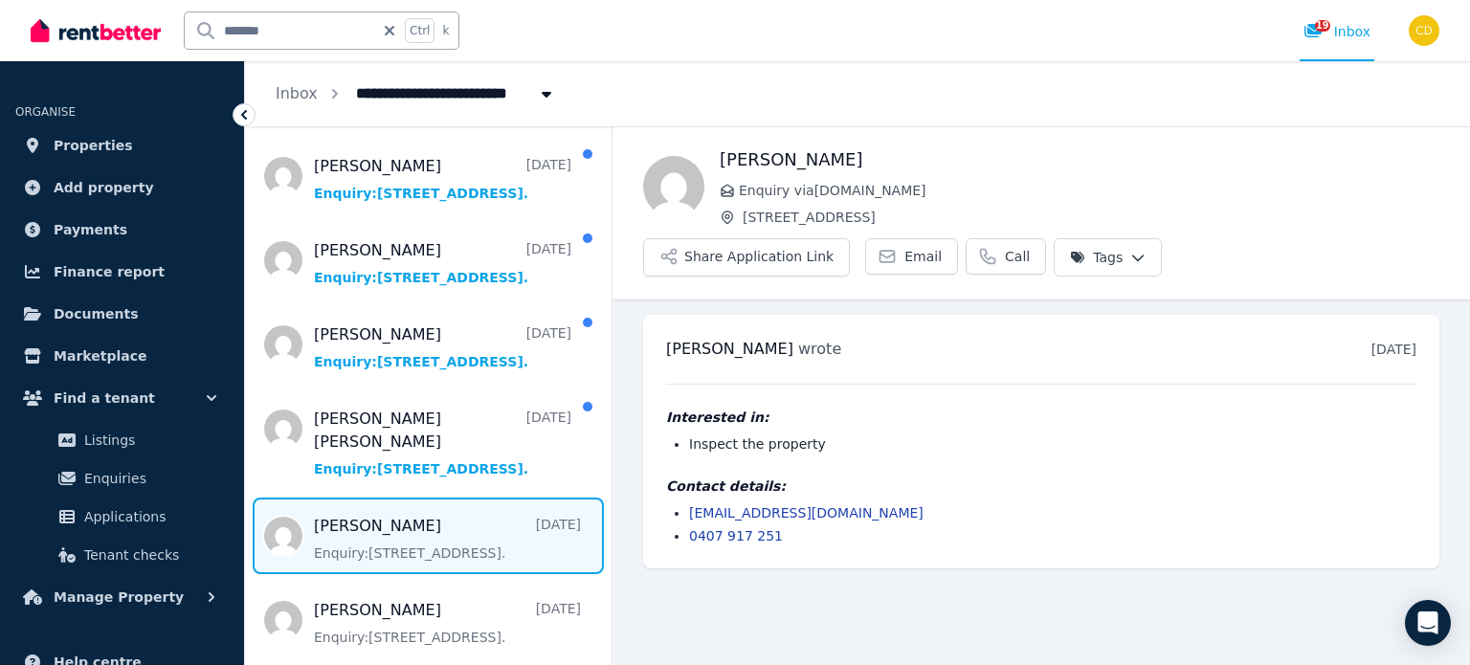
click at [687, 503] on ul "[EMAIL_ADDRESS][DOMAIN_NAME] 0407 917 251" at bounding box center [1041, 524] width 750 height 42
drag, startPoint x: 685, startPoint y: 458, endPoint x: 831, endPoint y: 454, distance: 145.6
click at [831, 503] on ul "[EMAIL_ADDRESS][DOMAIN_NAME] 0407 917 251" at bounding box center [1041, 524] width 750 height 42
copy link "[EMAIL_ADDRESS][DOMAIN_NAME]"
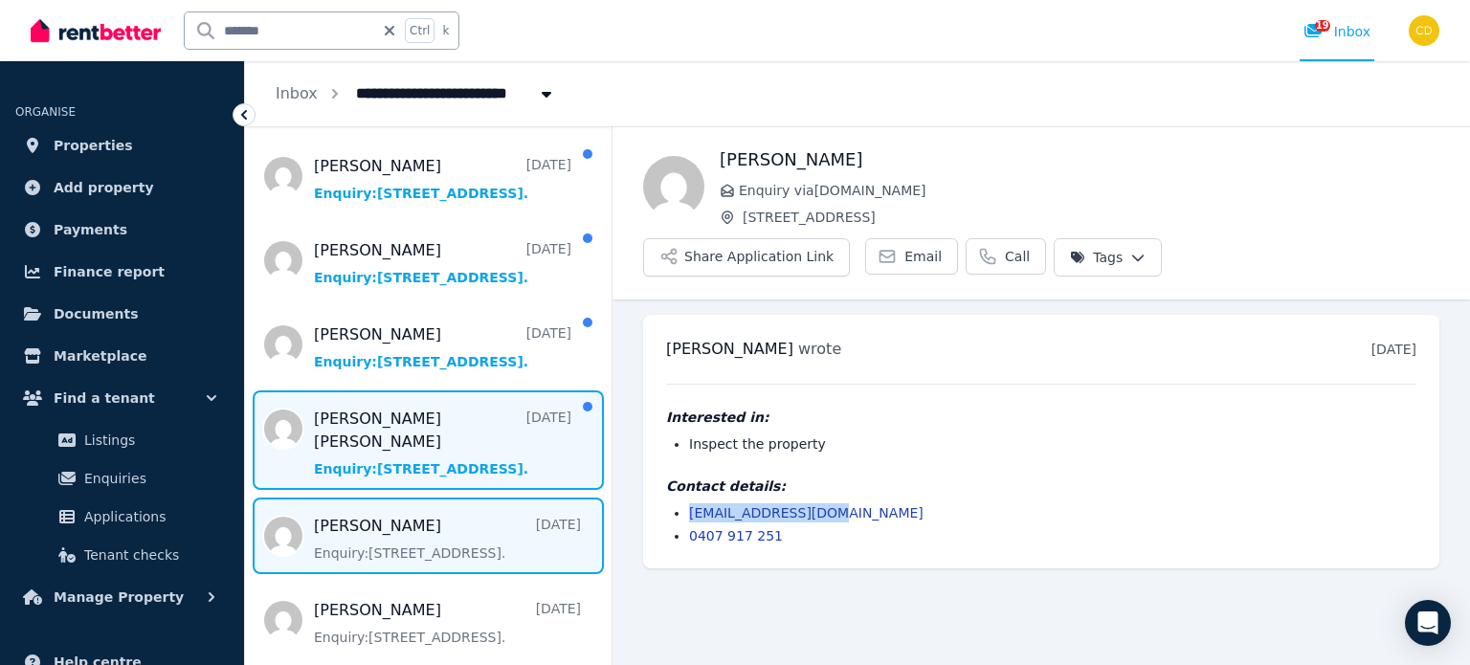
click at [421, 436] on span "Message list" at bounding box center [428, 441] width 367 height 100
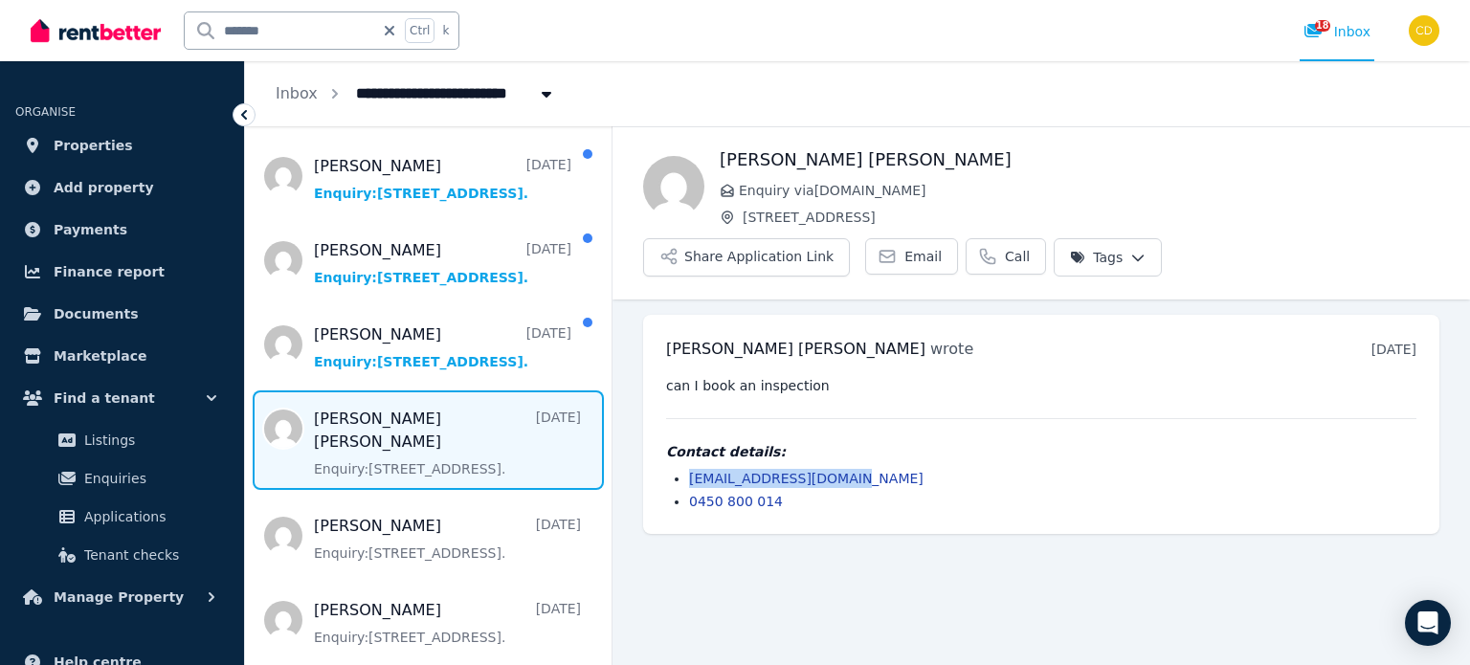
drag, startPoint x: 682, startPoint y: 432, endPoint x: 872, endPoint y: 431, distance: 189.5
click at [872, 469] on ul "[EMAIL_ADDRESS][DOMAIN_NAME] 0450 800 014" at bounding box center [1041, 490] width 750 height 42
copy link "[EMAIL_ADDRESS][DOMAIN_NAME]"
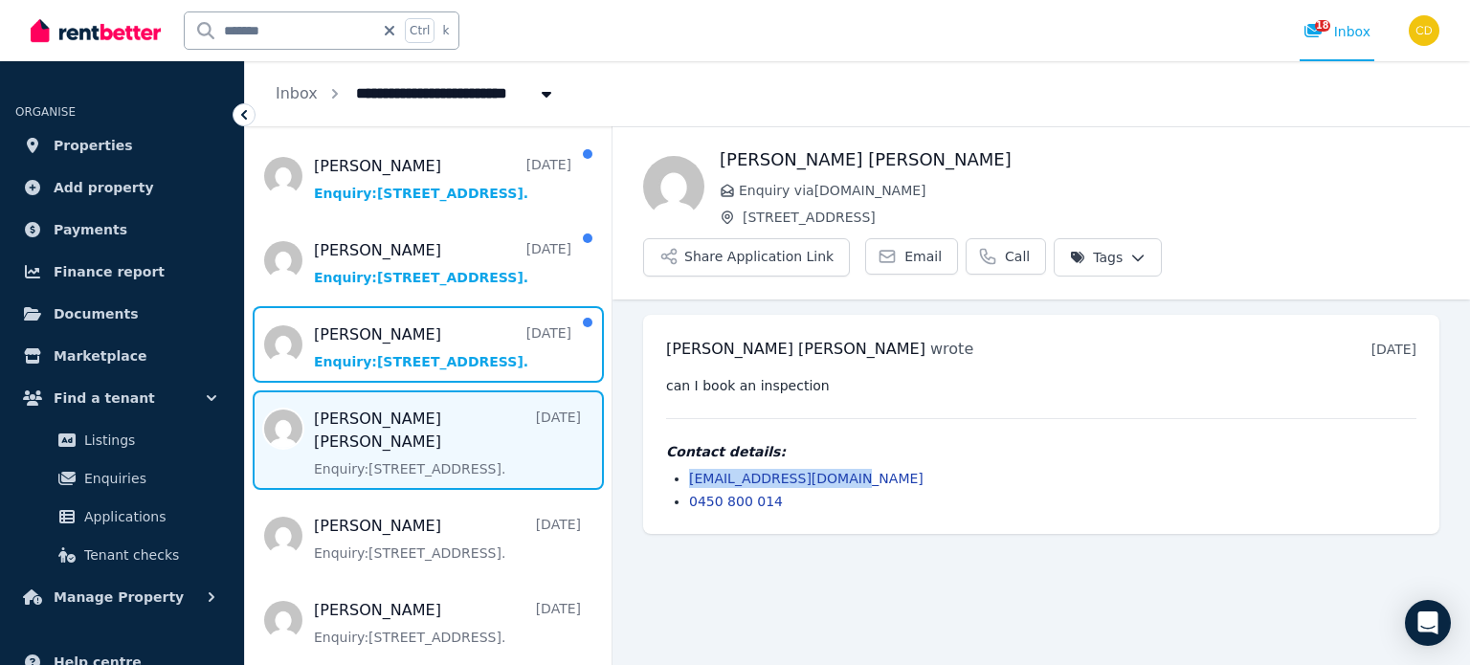
click at [468, 374] on span "Message list" at bounding box center [428, 344] width 367 height 77
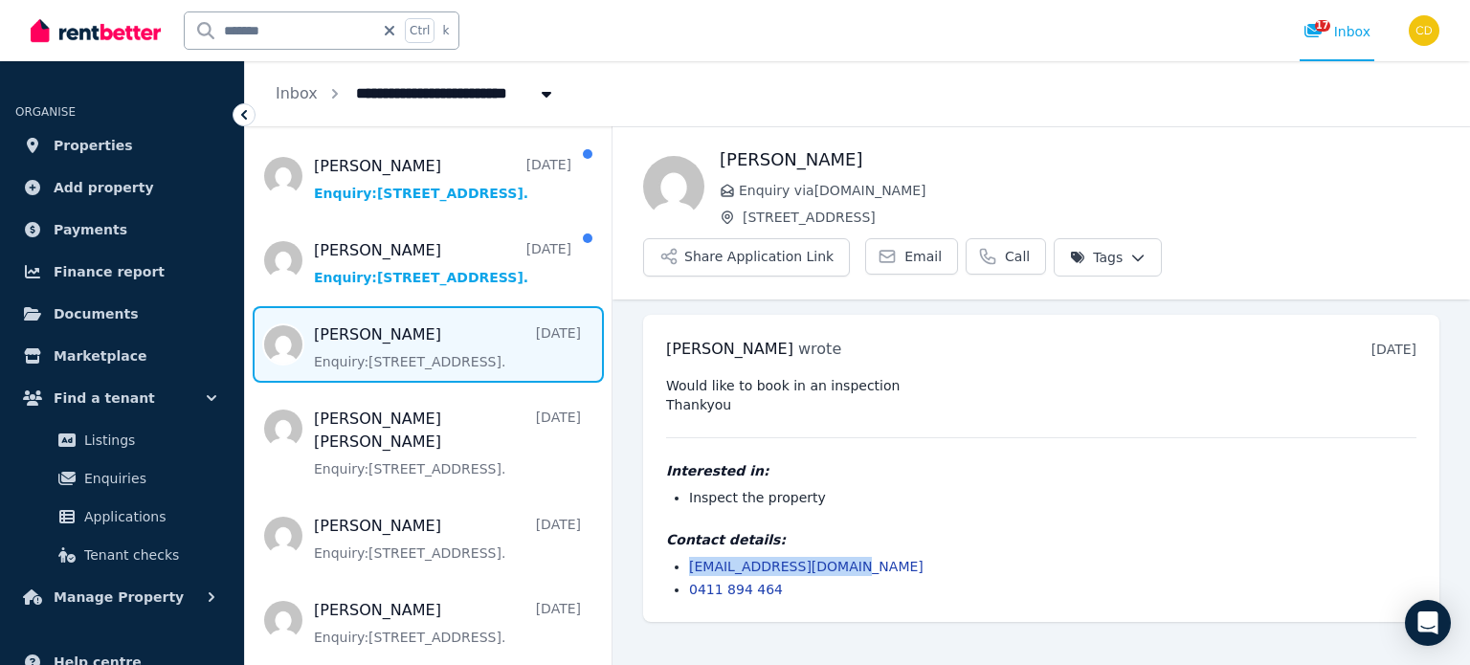
drag, startPoint x: 688, startPoint y: 506, endPoint x: 900, endPoint y: 509, distance: 211.6
click at [900, 557] on ul "[EMAIL_ADDRESS][DOMAIN_NAME] 0411 894 464" at bounding box center [1041, 578] width 750 height 42
copy link "[EMAIL_ADDRESS][DOMAIN_NAME]"
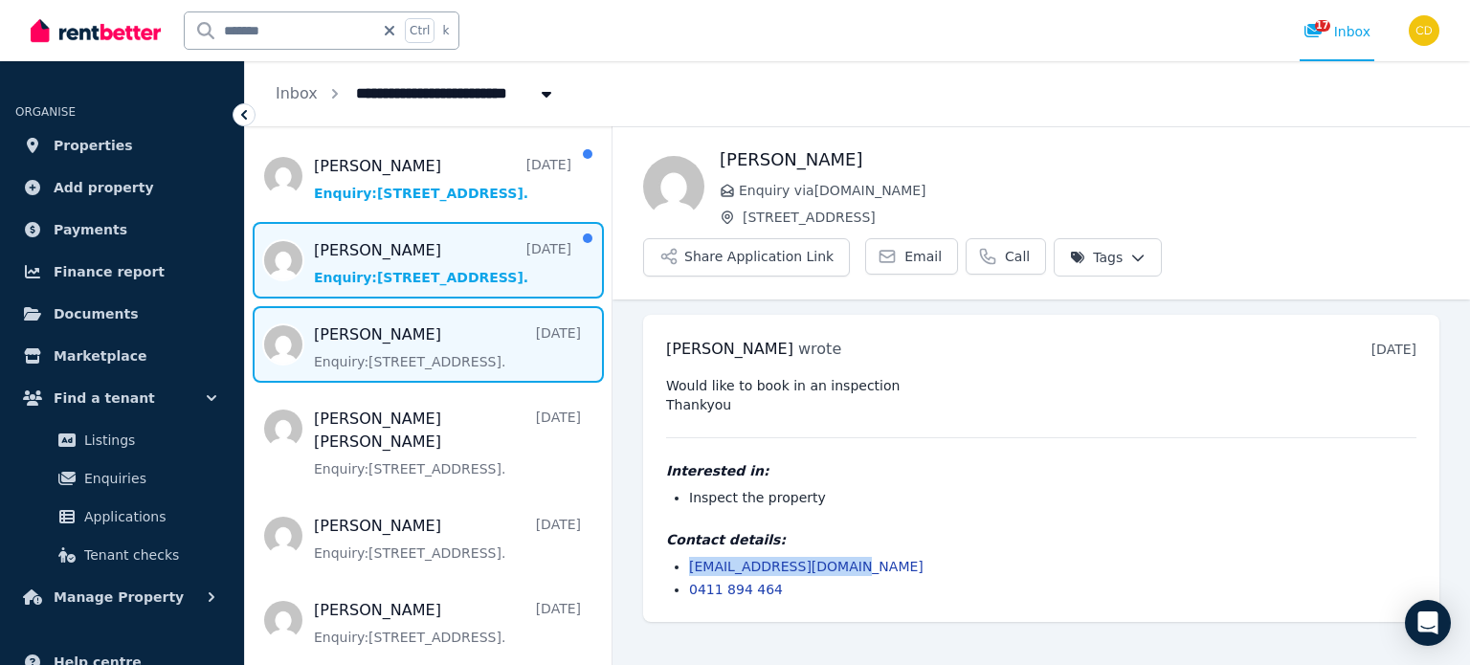
click at [448, 275] on span "Message list" at bounding box center [428, 260] width 367 height 77
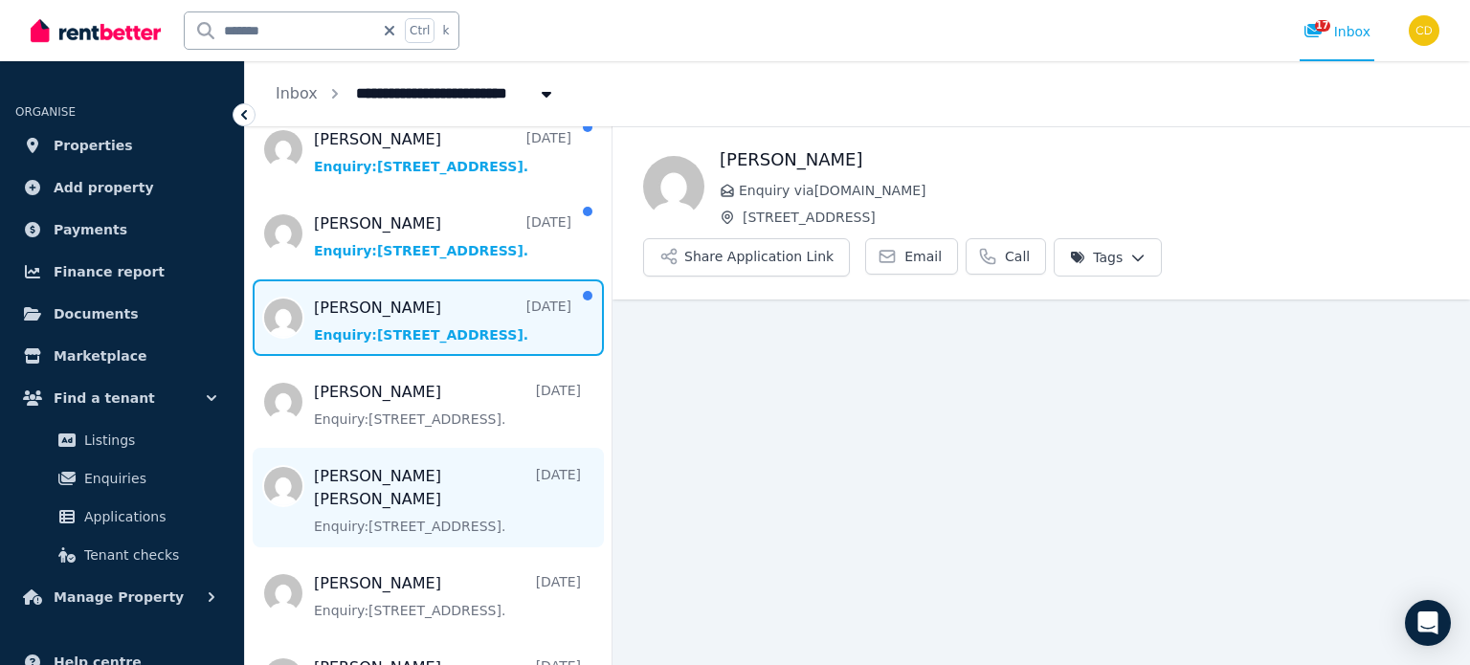
scroll to position [576, 0]
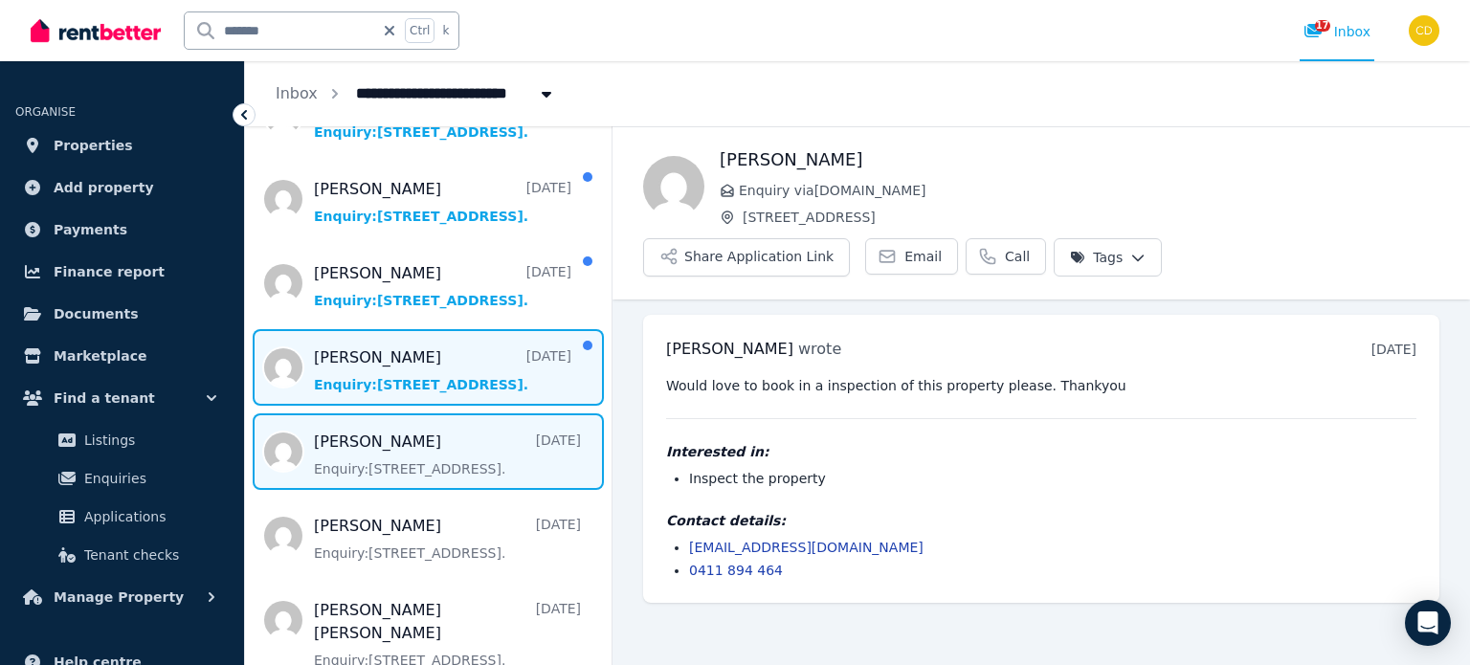
click at [460, 396] on span "Message list" at bounding box center [428, 367] width 367 height 77
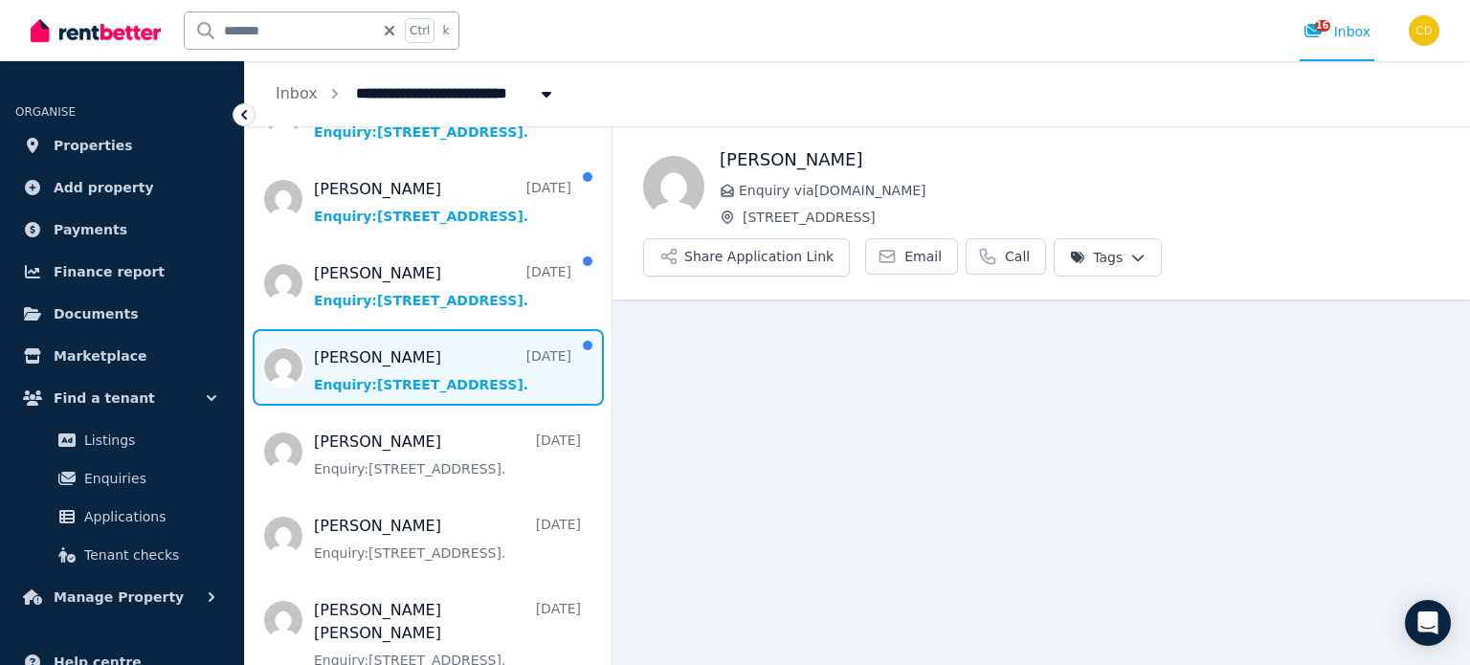
scroll to position [481, 0]
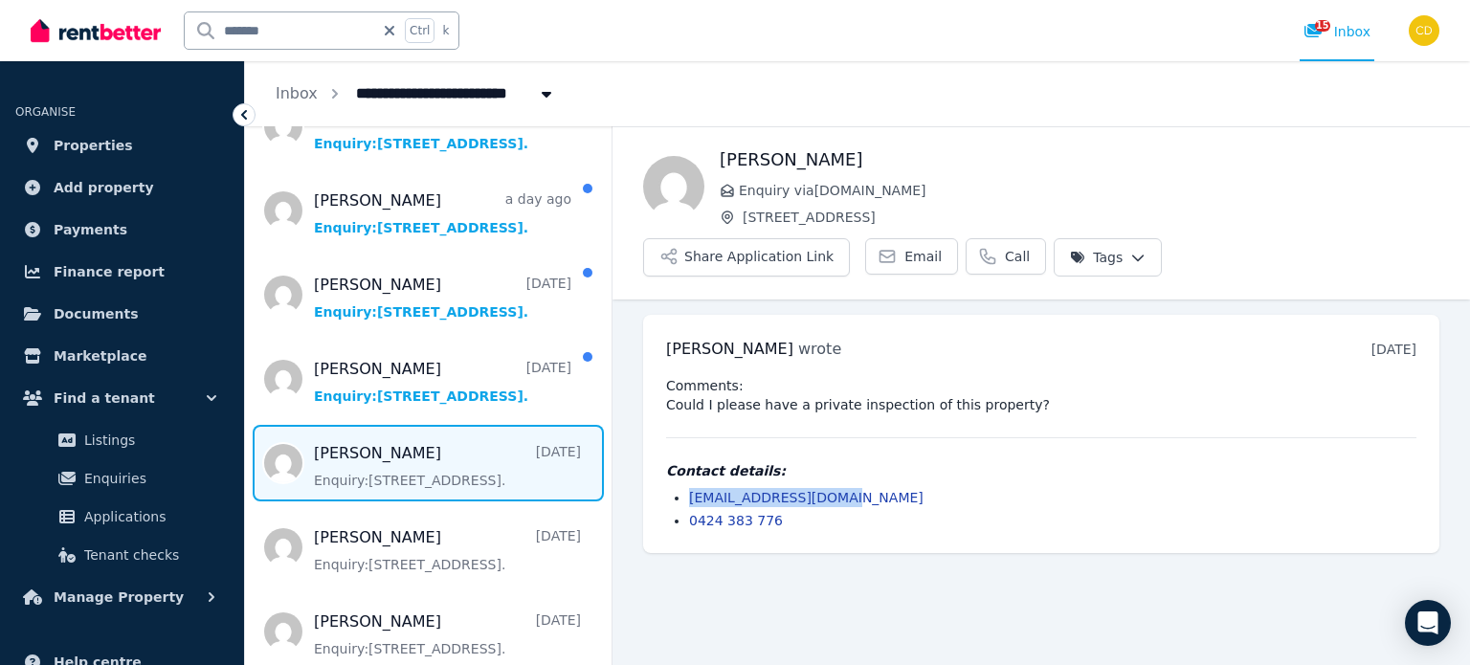
drag, startPoint x: 684, startPoint y: 447, endPoint x: 869, endPoint y: 445, distance: 184.7
click at [869, 488] on ul "[EMAIL_ADDRESS][DOMAIN_NAME] 0424 383 776" at bounding box center [1041, 509] width 750 height 42
copy link "[EMAIL_ADDRESS][DOMAIN_NAME]"
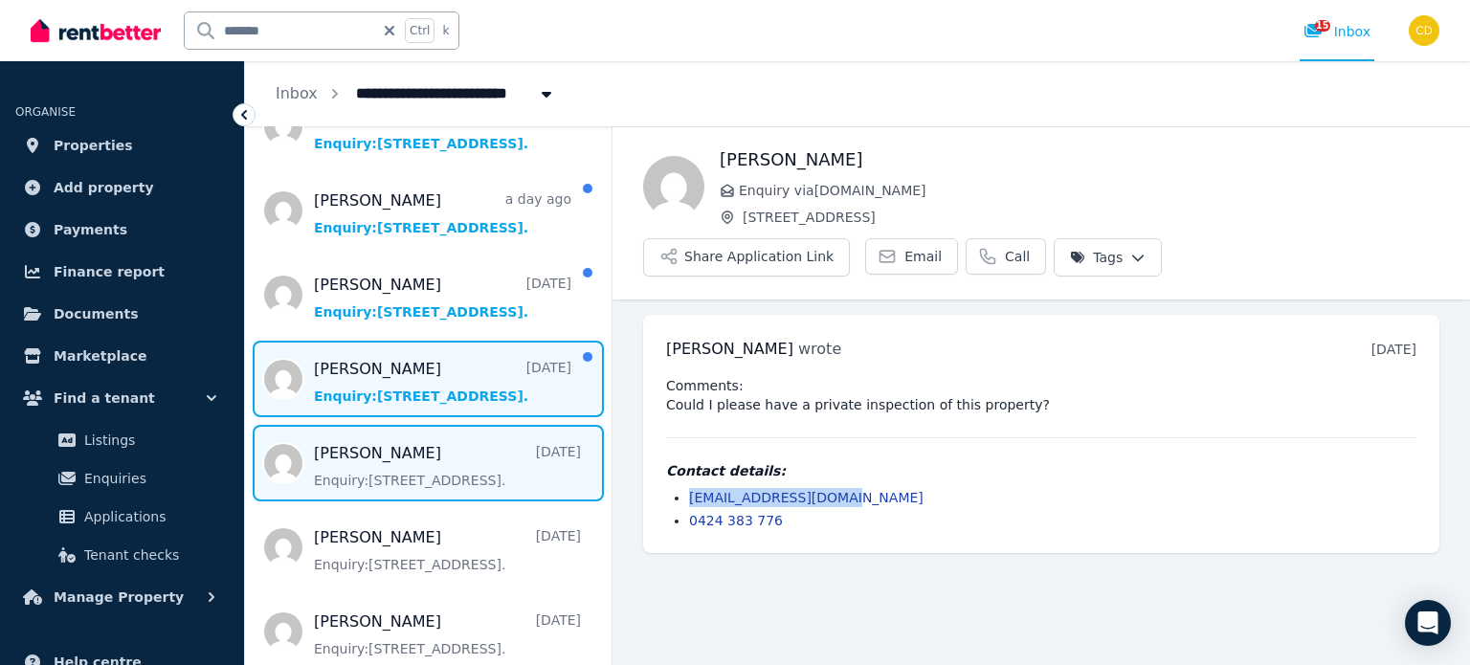
click at [441, 386] on span "Message list" at bounding box center [428, 379] width 367 height 77
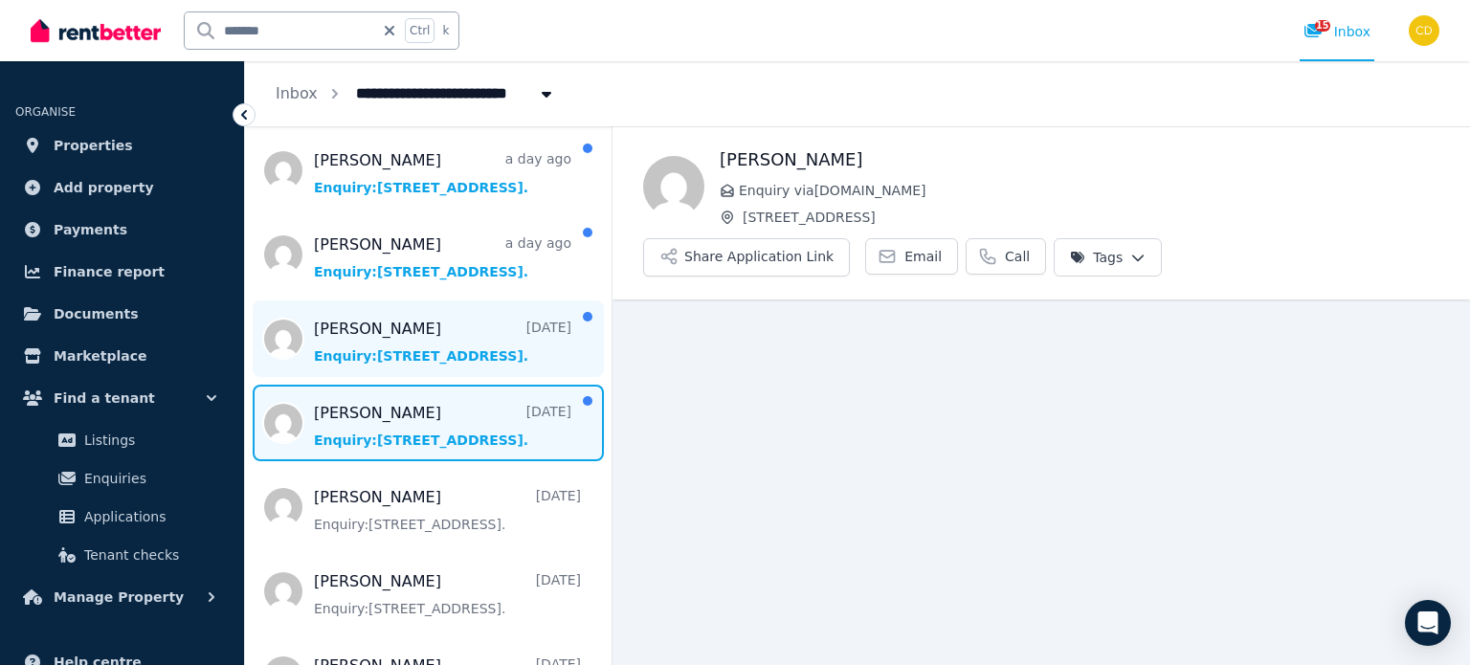
scroll to position [385, 0]
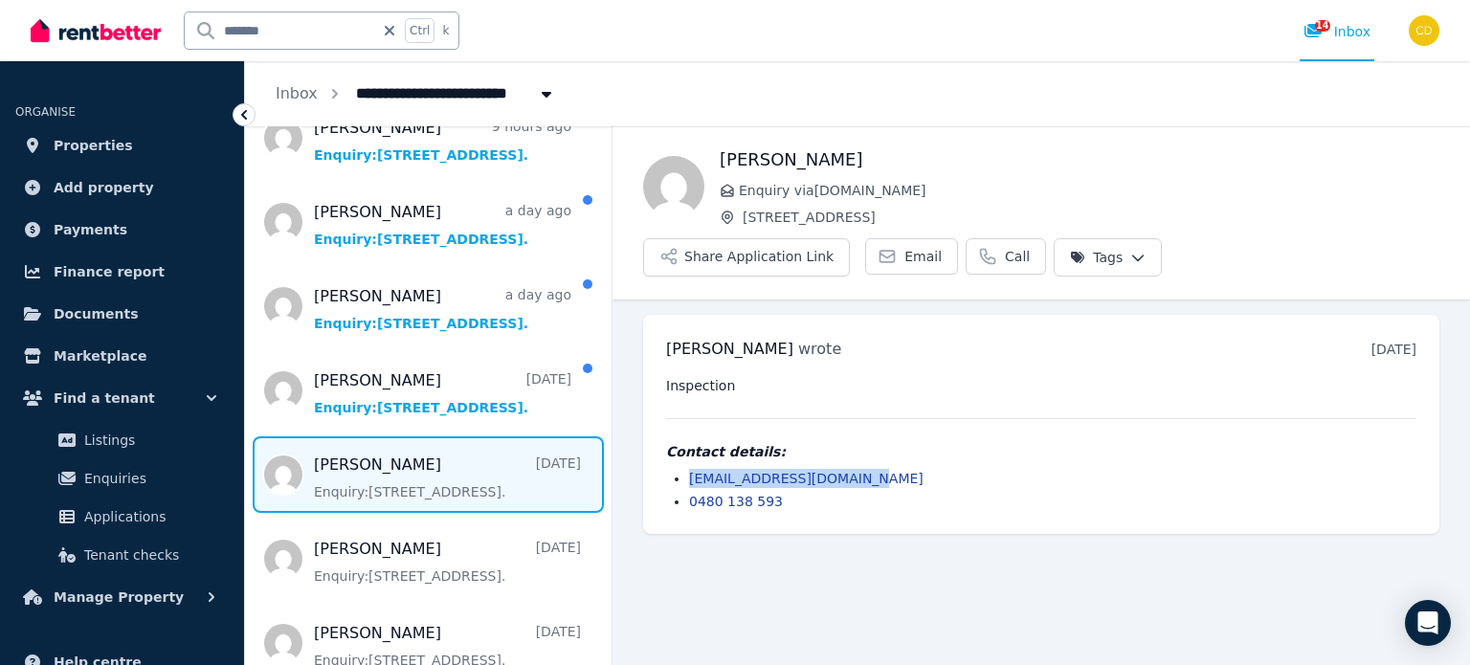
drag, startPoint x: 685, startPoint y: 426, endPoint x: 898, endPoint y: 413, distance: 212.9
click at [898, 442] on div "Contact details: [EMAIL_ADDRESS][DOMAIN_NAME] 0480 138 593" at bounding box center [1041, 476] width 750 height 69
copy link "[EMAIL_ADDRESS][DOMAIN_NAME]"
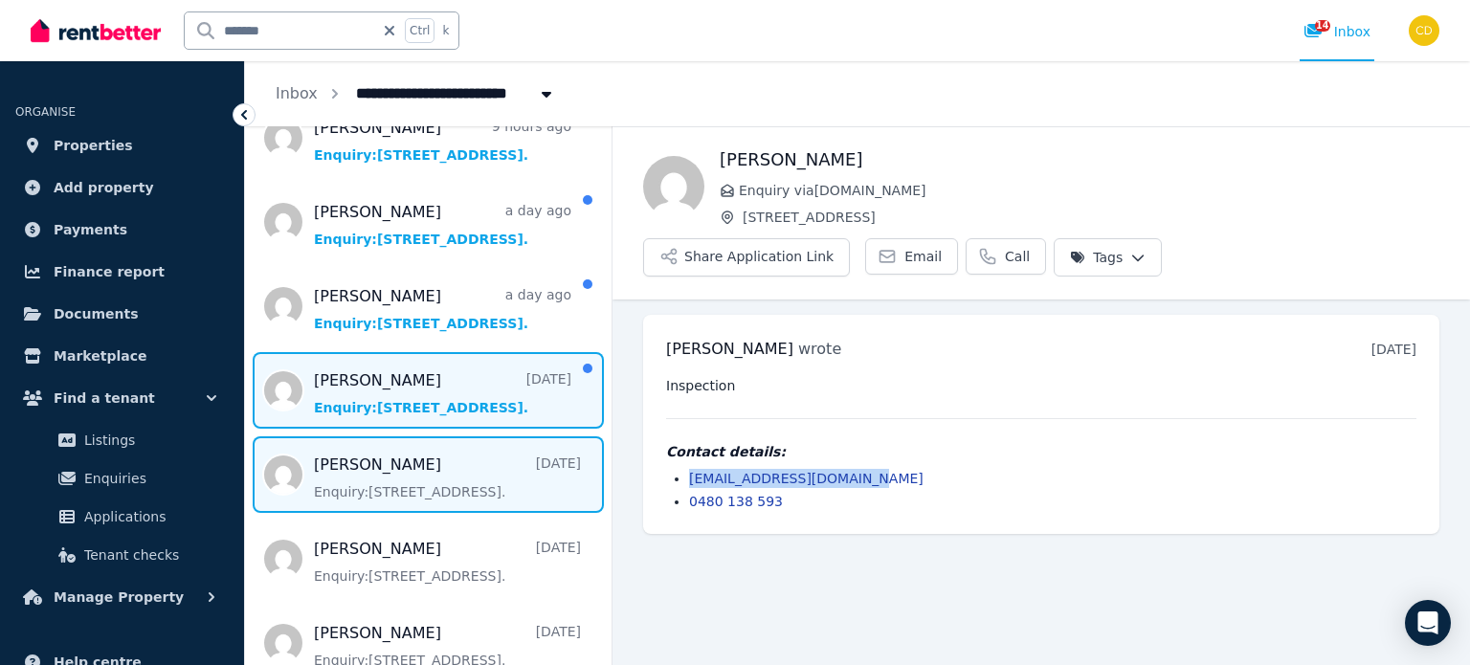
click at [461, 393] on span "Message list" at bounding box center [428, 390] width 367 height 77
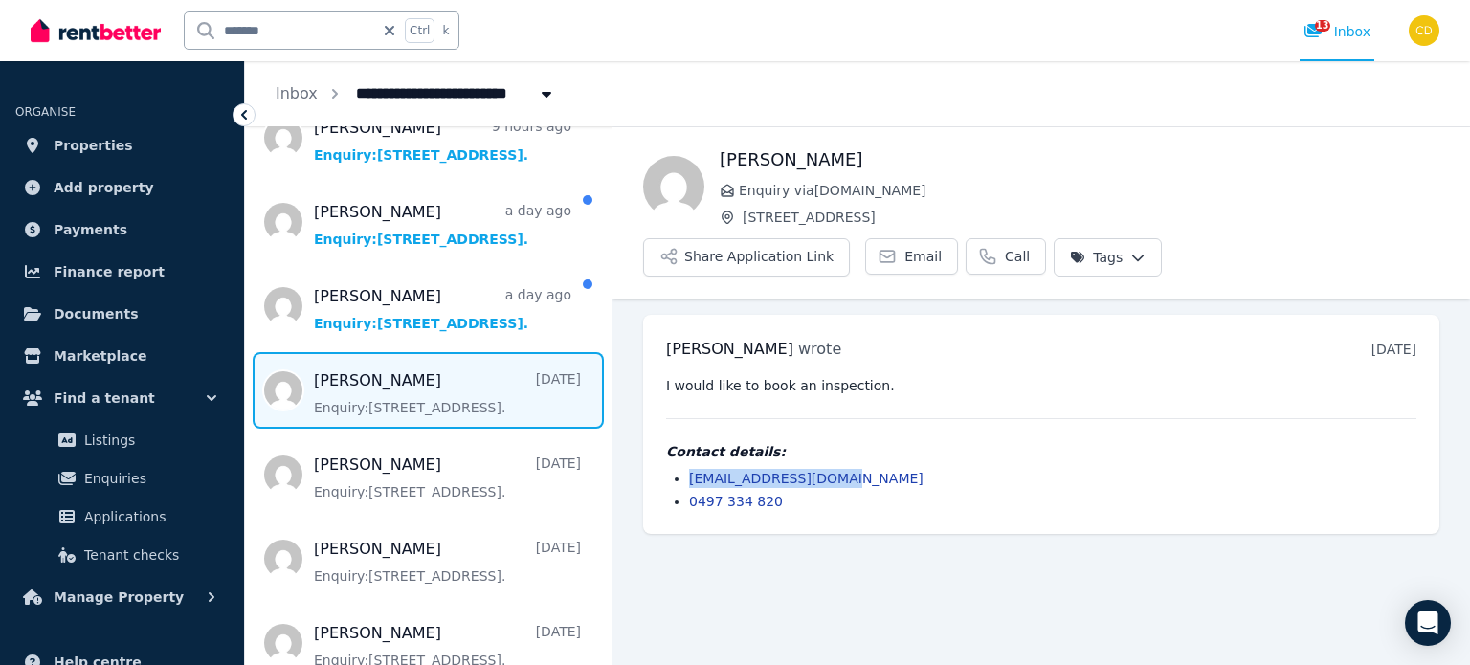
drag, startPoint x: 849, startPoint y: 427, endPoint x: 676, endPoint y: 420, distance: 173.4
click at [689, 469] on li "[EMAIL_ADDRESS][DOMAIN_NAME]" at bounding box center [1052, 478] width 727 height 19
copy link "[EMAIL_ADDRESS][DOMAIN_NAME]"
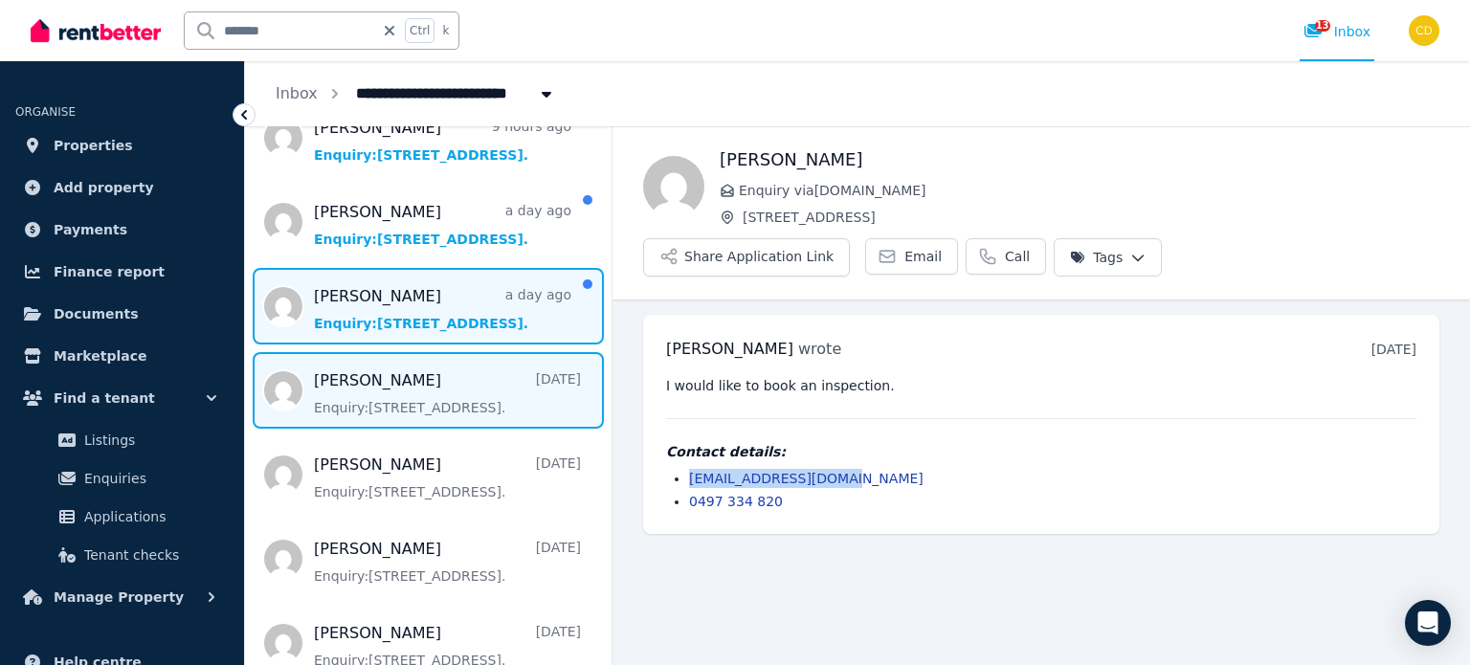
click at [444, 320] on span "Message list" at bounding box center [428, 306] width 367 height 77
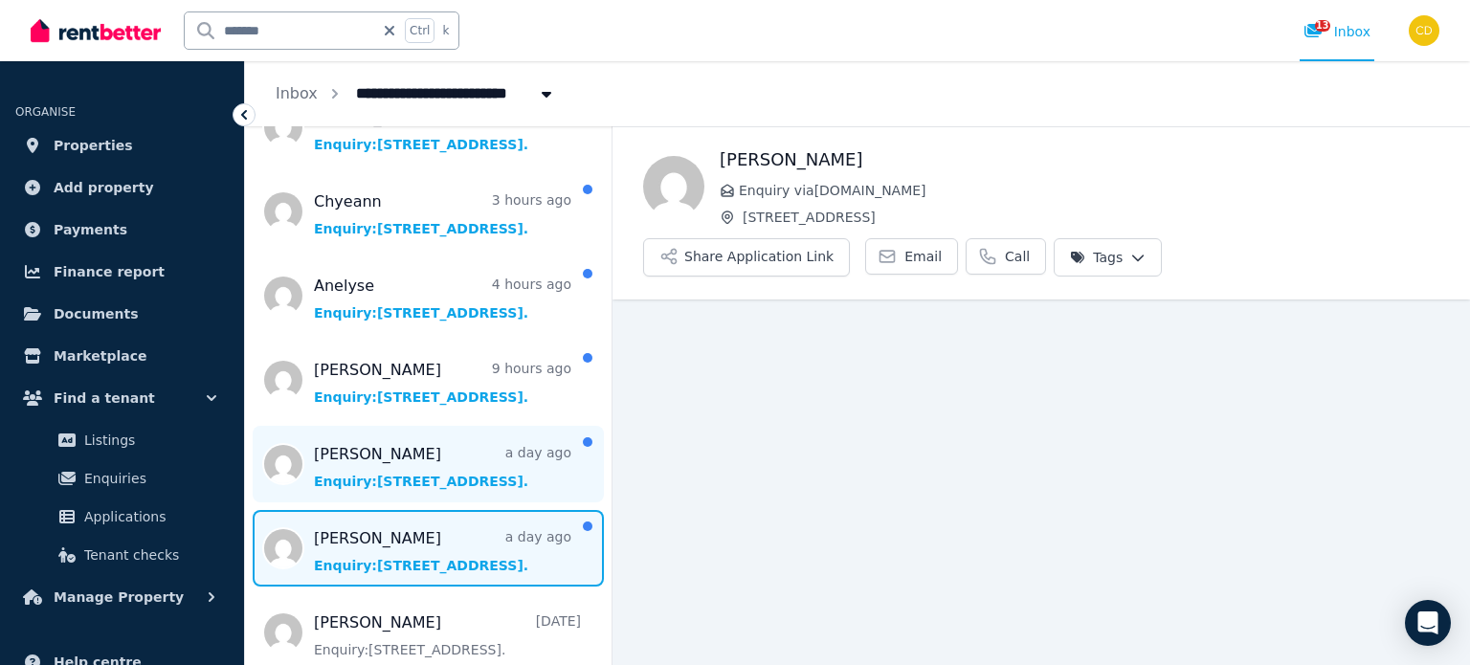
scroll to position [193, 0]
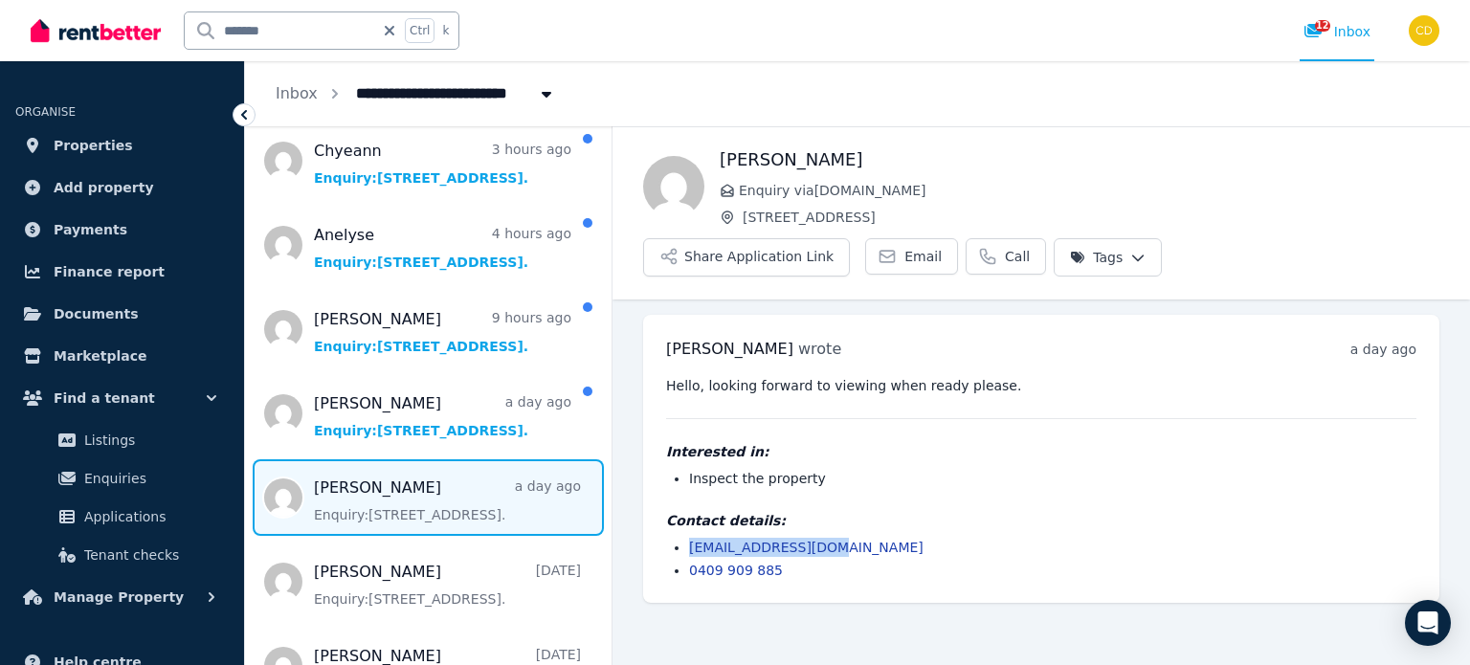
drag, startPoint x: 867, startPoint y: 498, endPoint x: 688, endPoint y: 493, distance: 179.1
click at [688, 538] on ul "[EMAIL_ADDRESS][DOMAIN_NAME] 0409 909 885" at bounding box center [1041, 559] width 750 height 42
copy link "[EMAIL_ADDRESS][DOMAIN_NAME]"
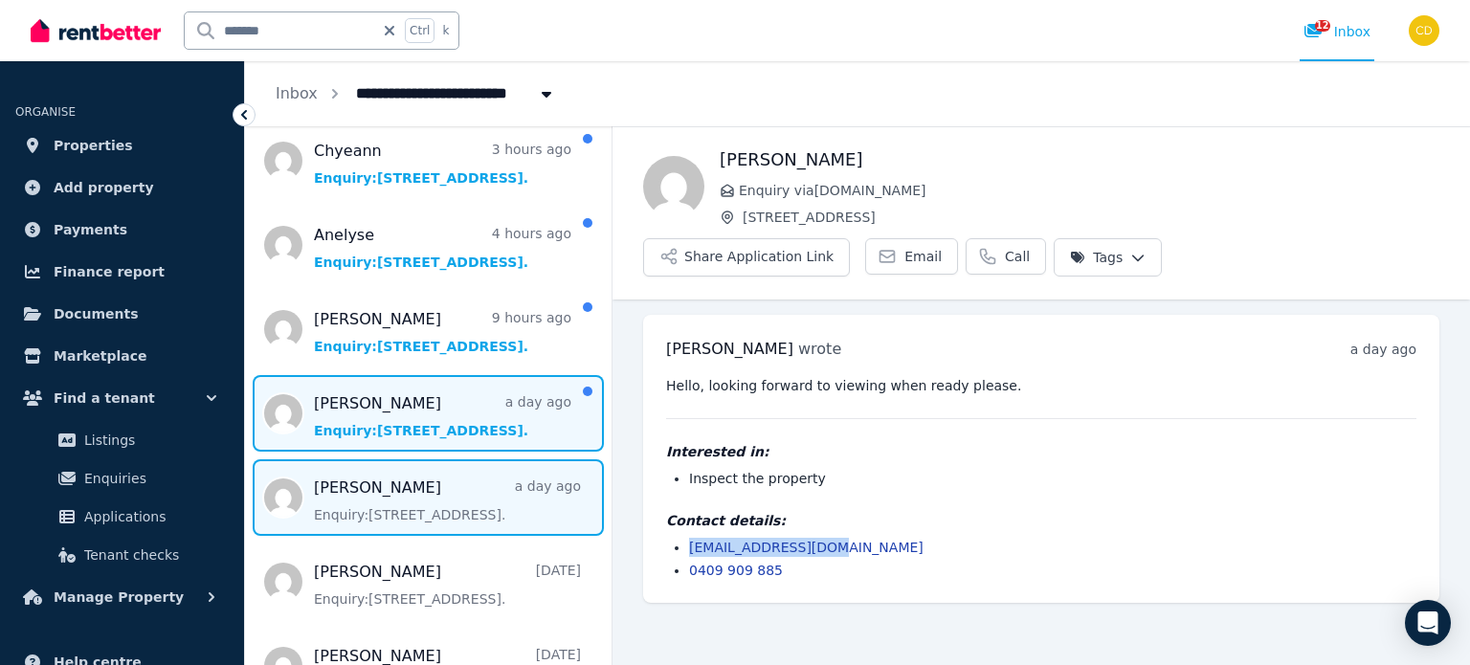
click at [463, 409] on span "Message list" at bounding box center [428, 413] width 367 height 77
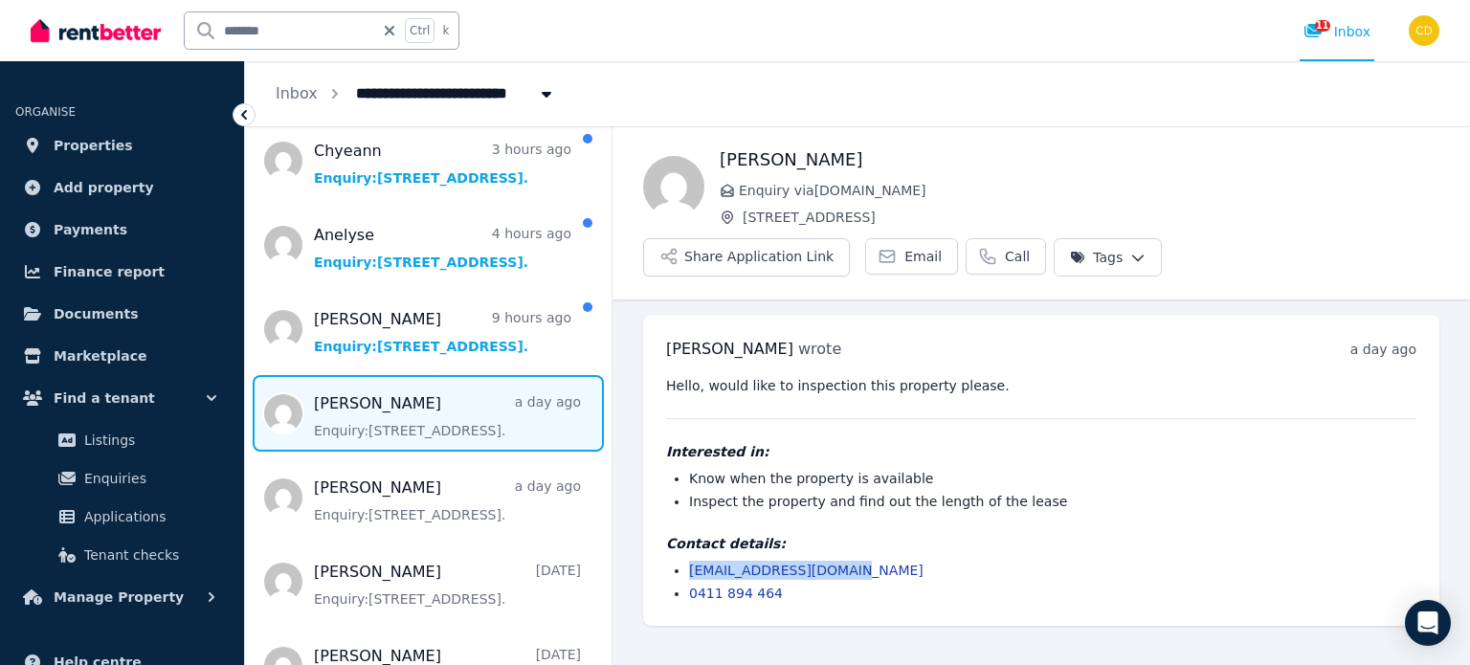
drag, startPoint x: 850, startPoint y: 524, endPoint x: 672, endPoint y: 524, distance: 178.0
click at [672, 561] on ul "[EMAIL_ADDRESS][DOMAIN_NAME] 0411 894 464" at bounding box center [1041, 582] width 750 height 42
copy link "[EMAIL_ADDRESS][DOMAIN_NAME]"
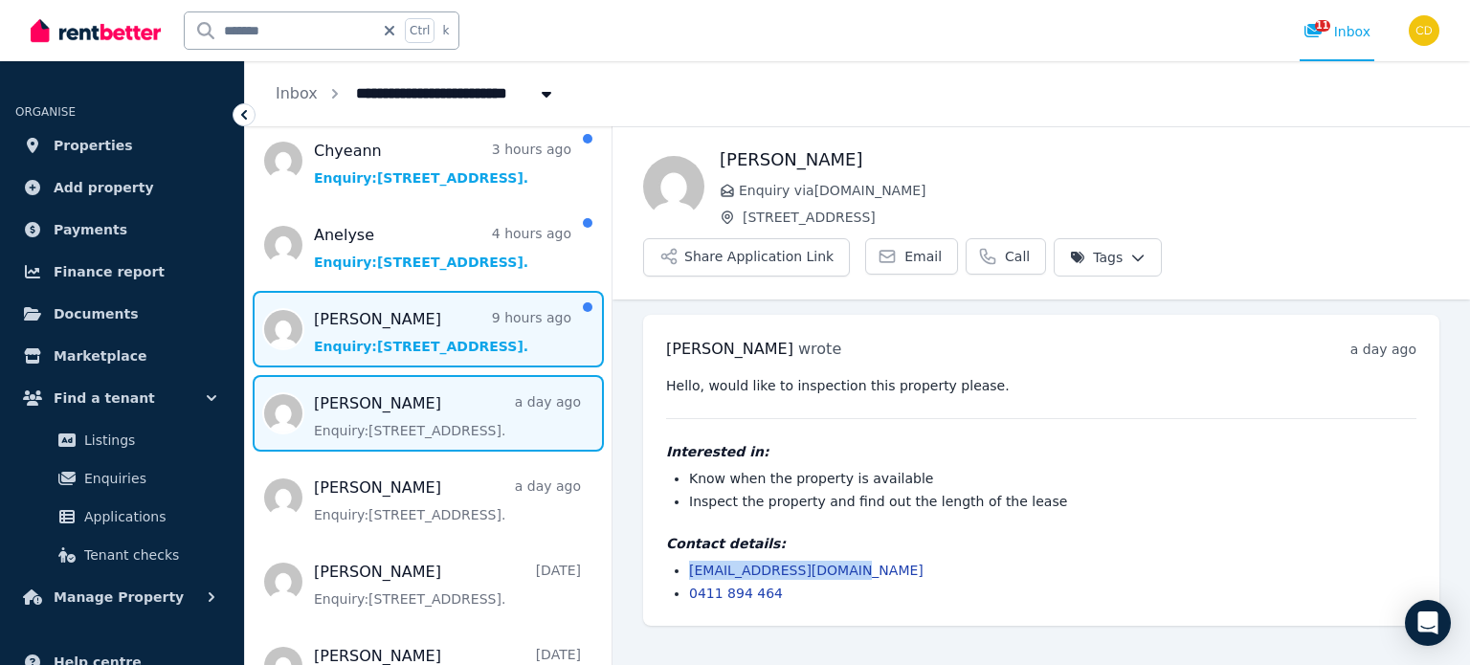
click at [420, 339] on span "Message list" at bounding box center [428, 329] width 367 height 77
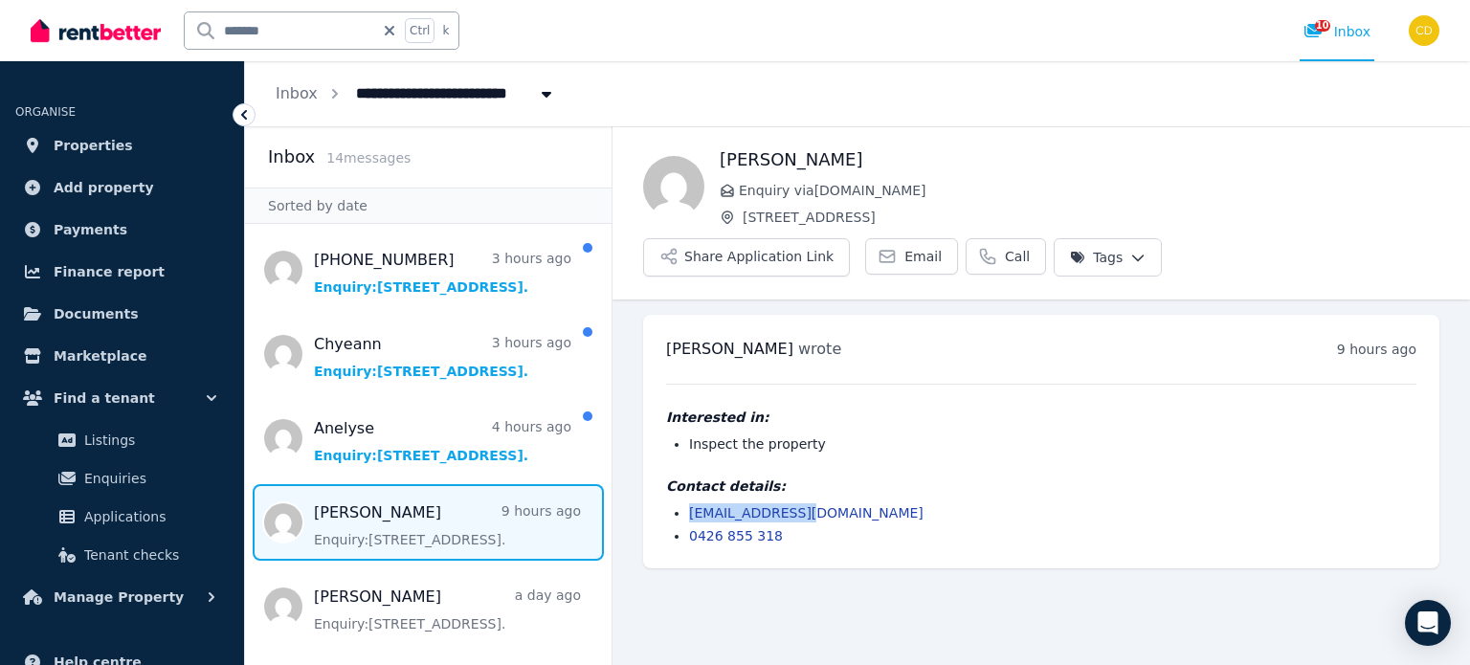
drag, startPoint x: 785, startPoint y: 466, endPoint x: 658, endPoint y: 454, distance: 127.9
click at [658, 454] on div "[PERSON_NAME] wrote 9 hours ago 4:39 am [DATE][DATE] Interested in: Inspect the…" at bounding box center [1041, 442] width 796 height 254
copy link "[EMAIL_ADDRESS][DOMAIN_NAME]"
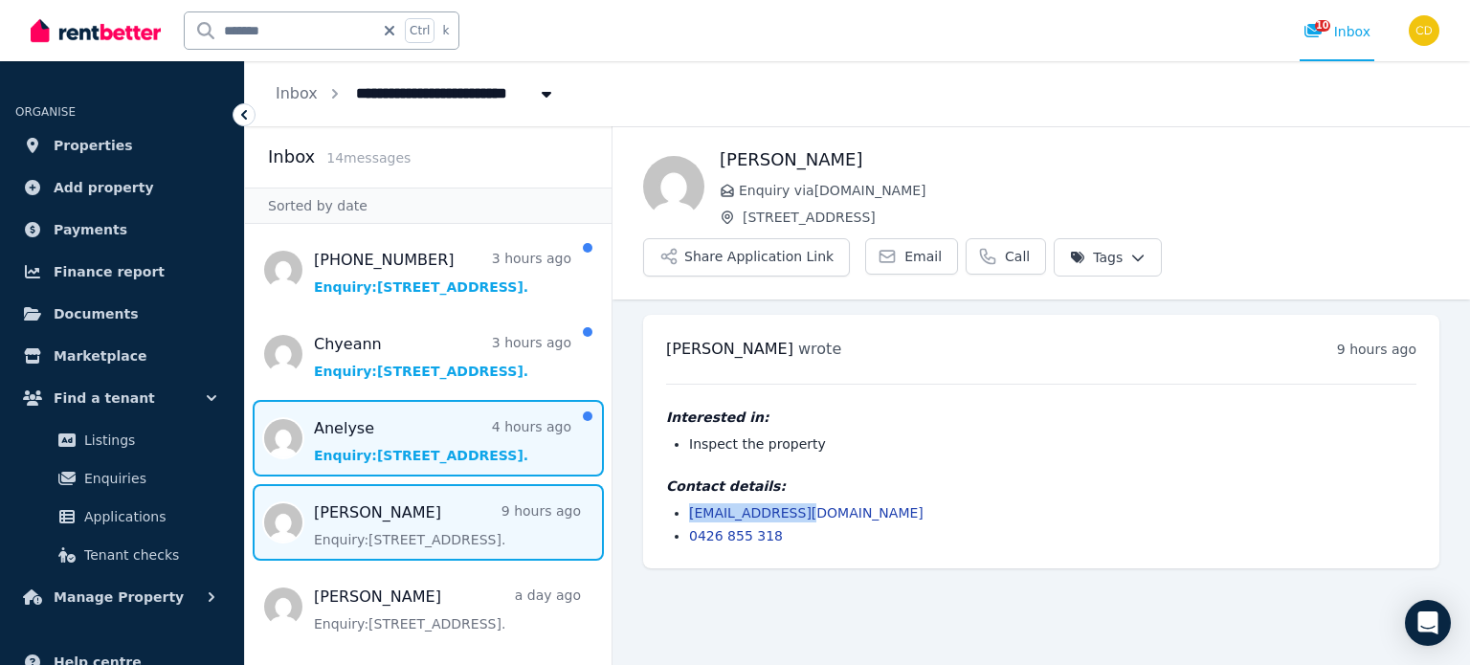
click at [377, 414] on span "Message list" at bounding box center [428, 438] width 367 height 77
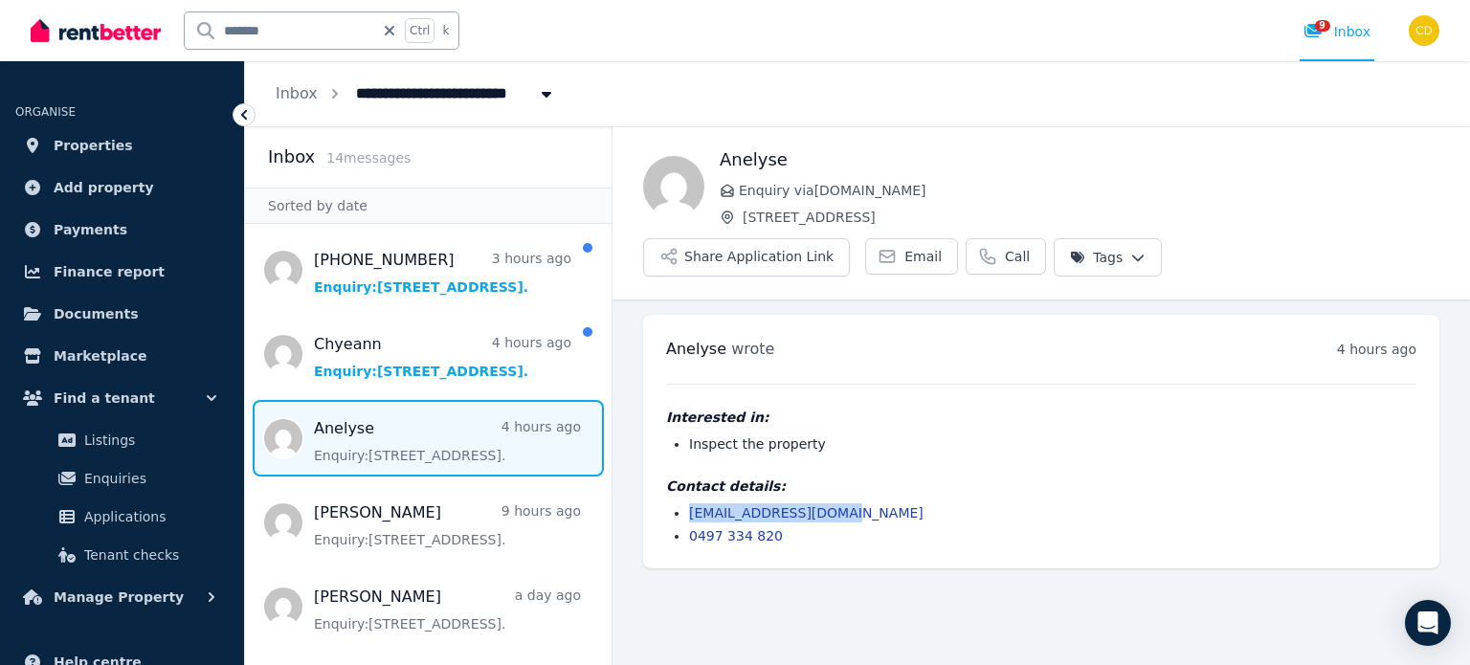
drag, startPoint x: 839, startPoint y: 457, endPoint x: 655, endPoint y: 462, distance: 184.8
click at [655, 462] on div "[PERSON_NAME] wrote 4 hours ago 9:33 am [DATE][DATE] Interested in: Inspect the…" at bounding box center [1041, 442] width 796 height 254
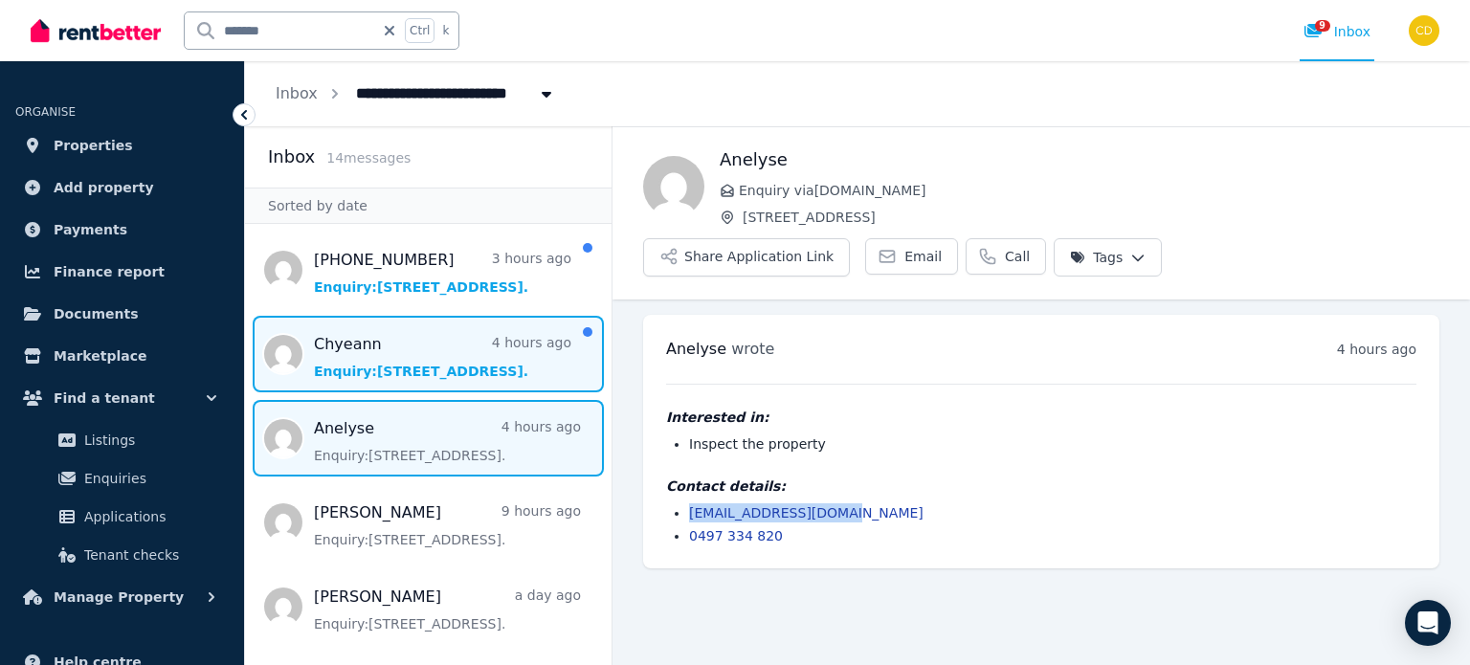
click at [418, 342] on span "Message list" at bounding box center [428, 354] width 367 height 77
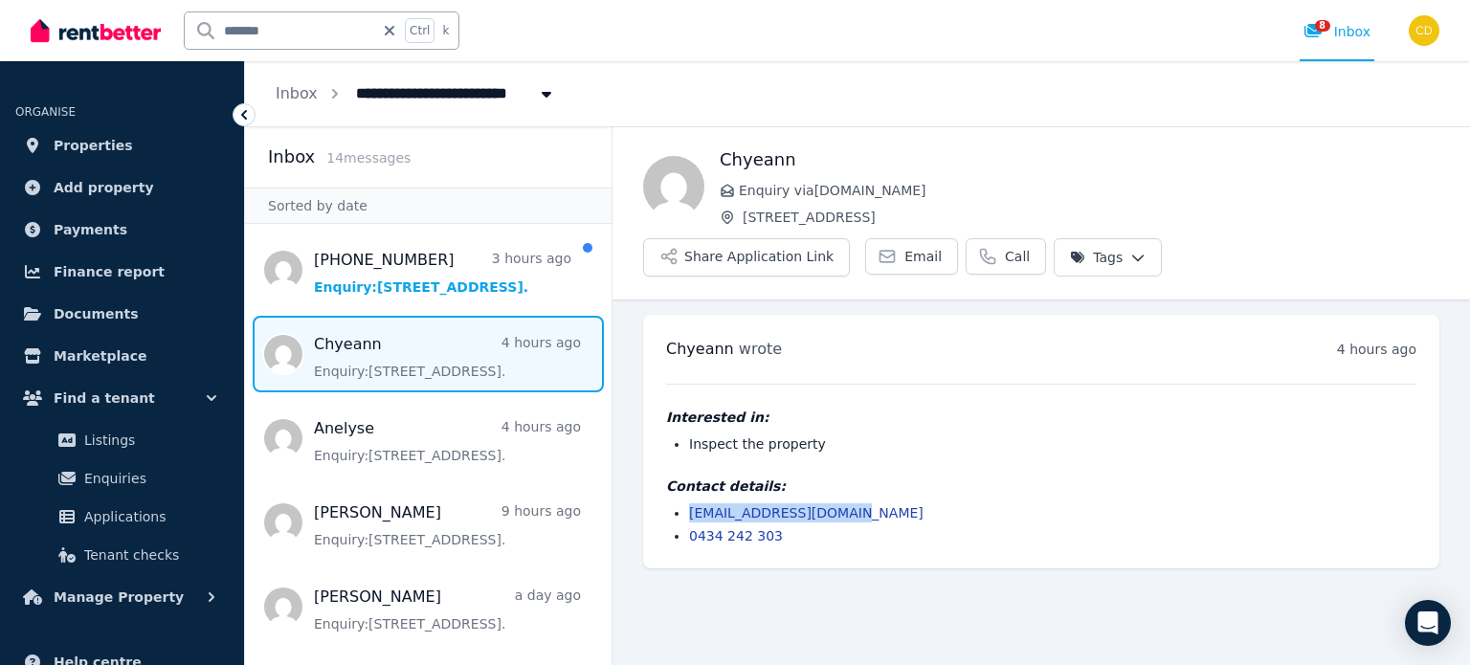
drag, startPoint x: 856, startPoint y: 459, endPoint x: 685, endPoint y: 466, distance: 170.5
click at [685, 503] on ul "[EMAIL_ADDRESS][DOMAIN_NAME] 0434 242 303" at bounding box center [1041, 524] width 750 height 42
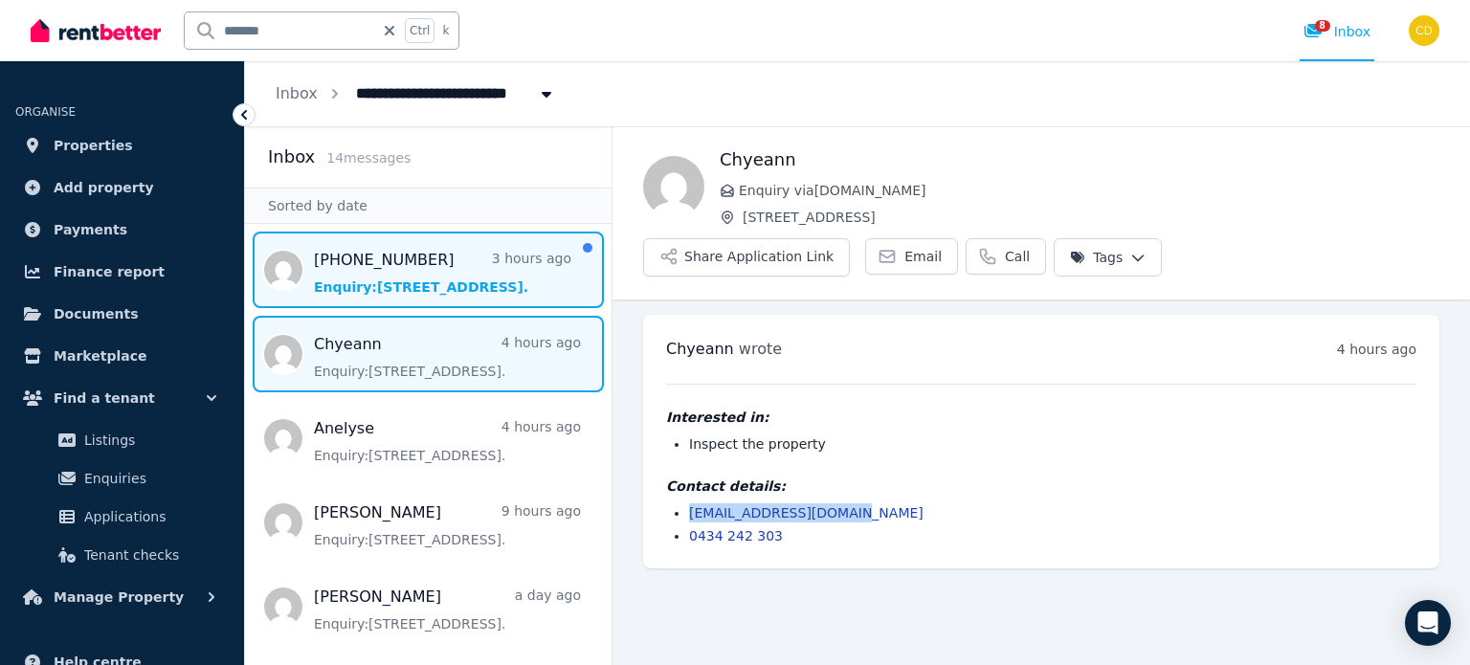
click at [461, 258] on span "Message list" at bounding box center [428, 270] width 367 height 77
